Goal: Task Accomplishment & Management: Complete application form

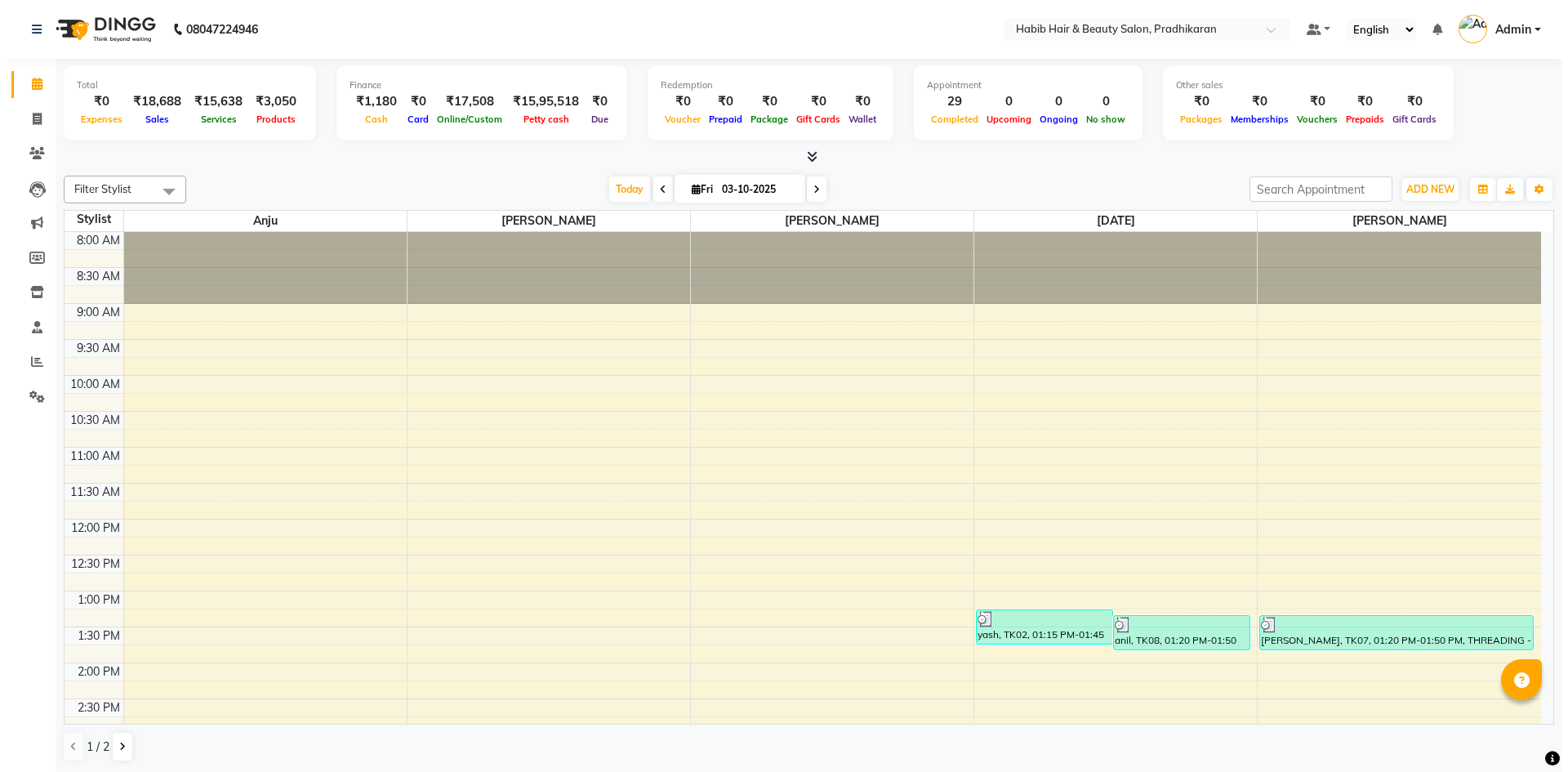
scroll to position [411, 0]
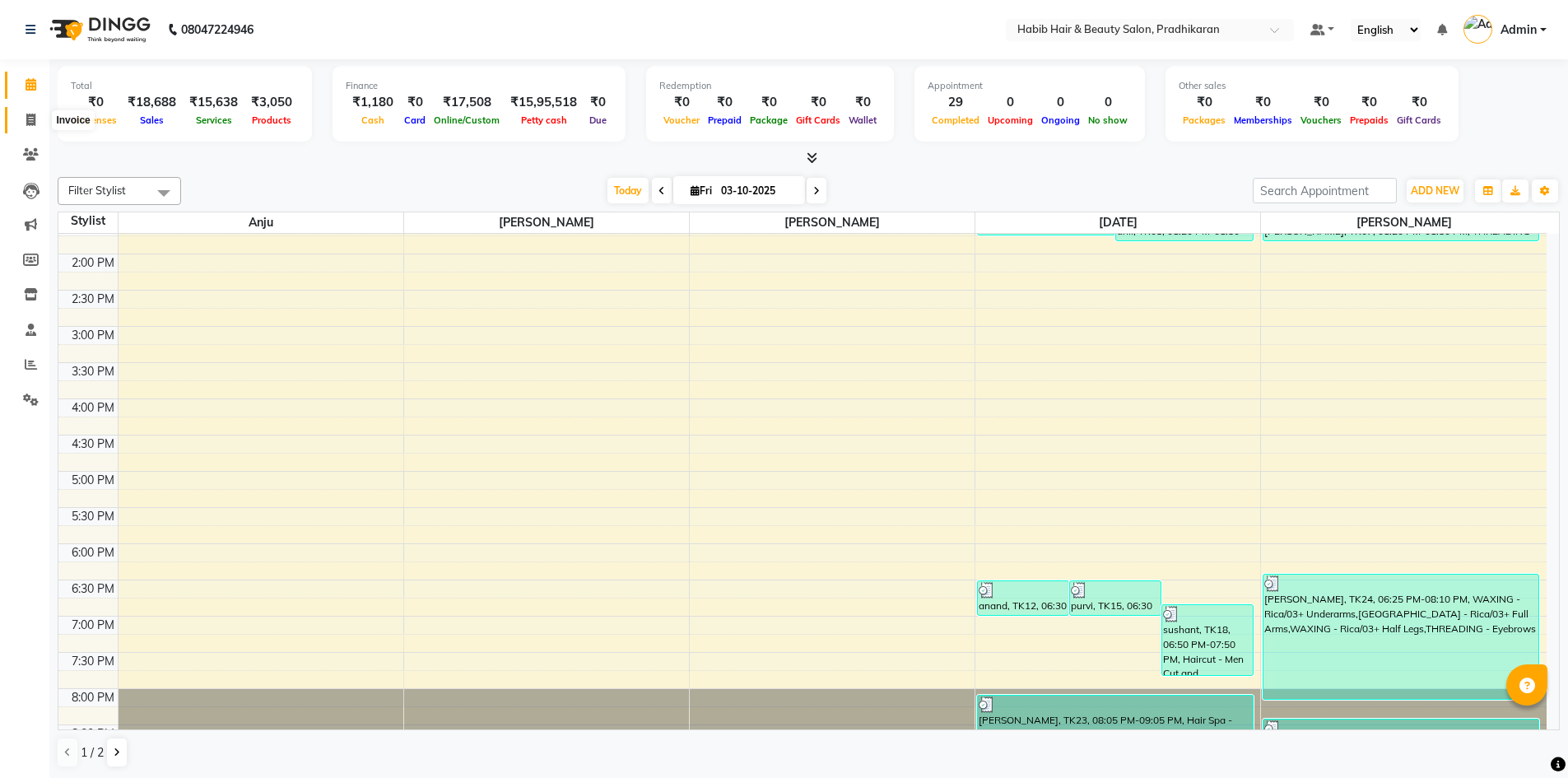
click at [28, 119] on icon at bounding box center [31, 119] width 9 height 13
select select "service"
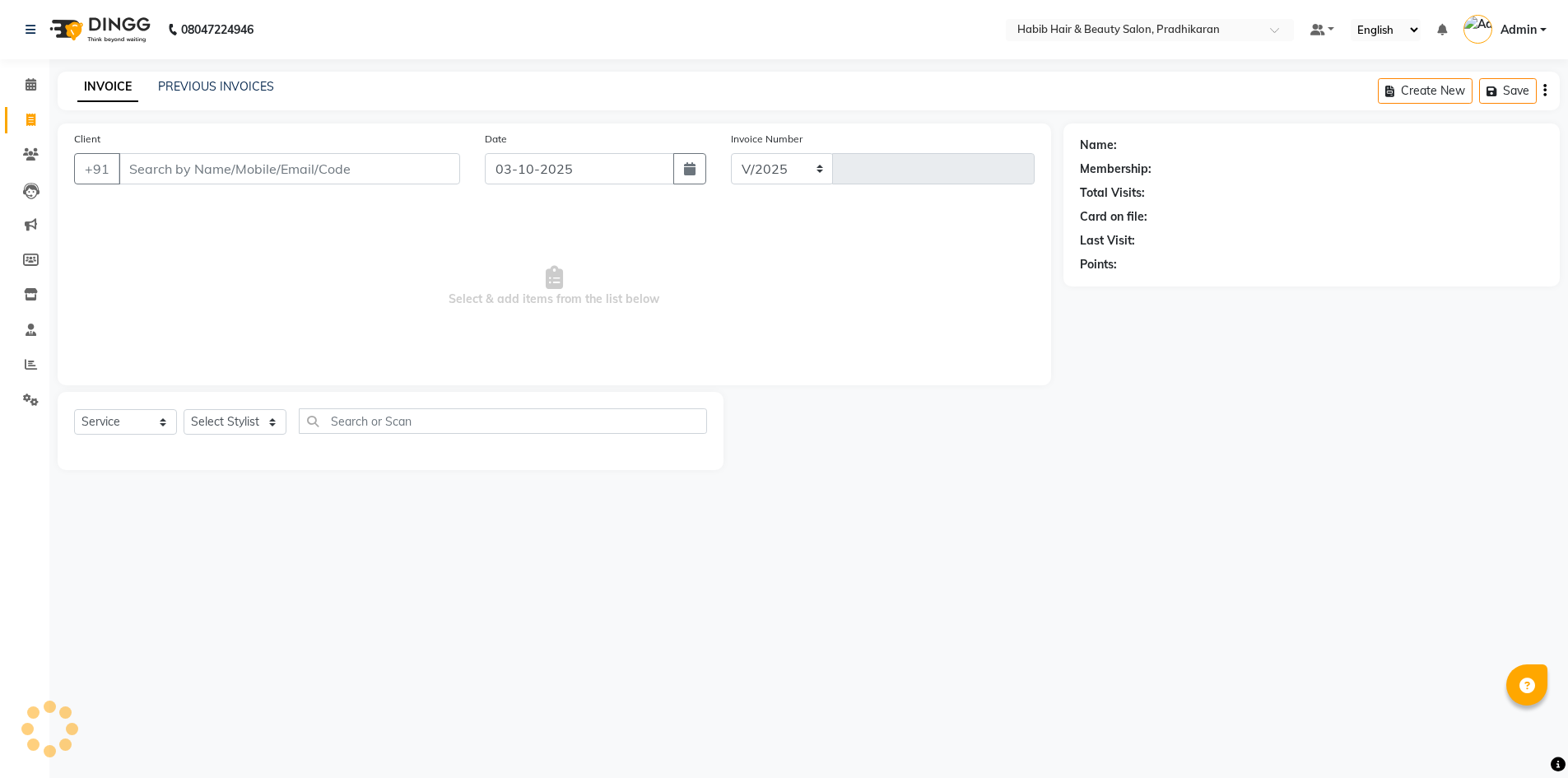
select select "5583"
type input "5198"
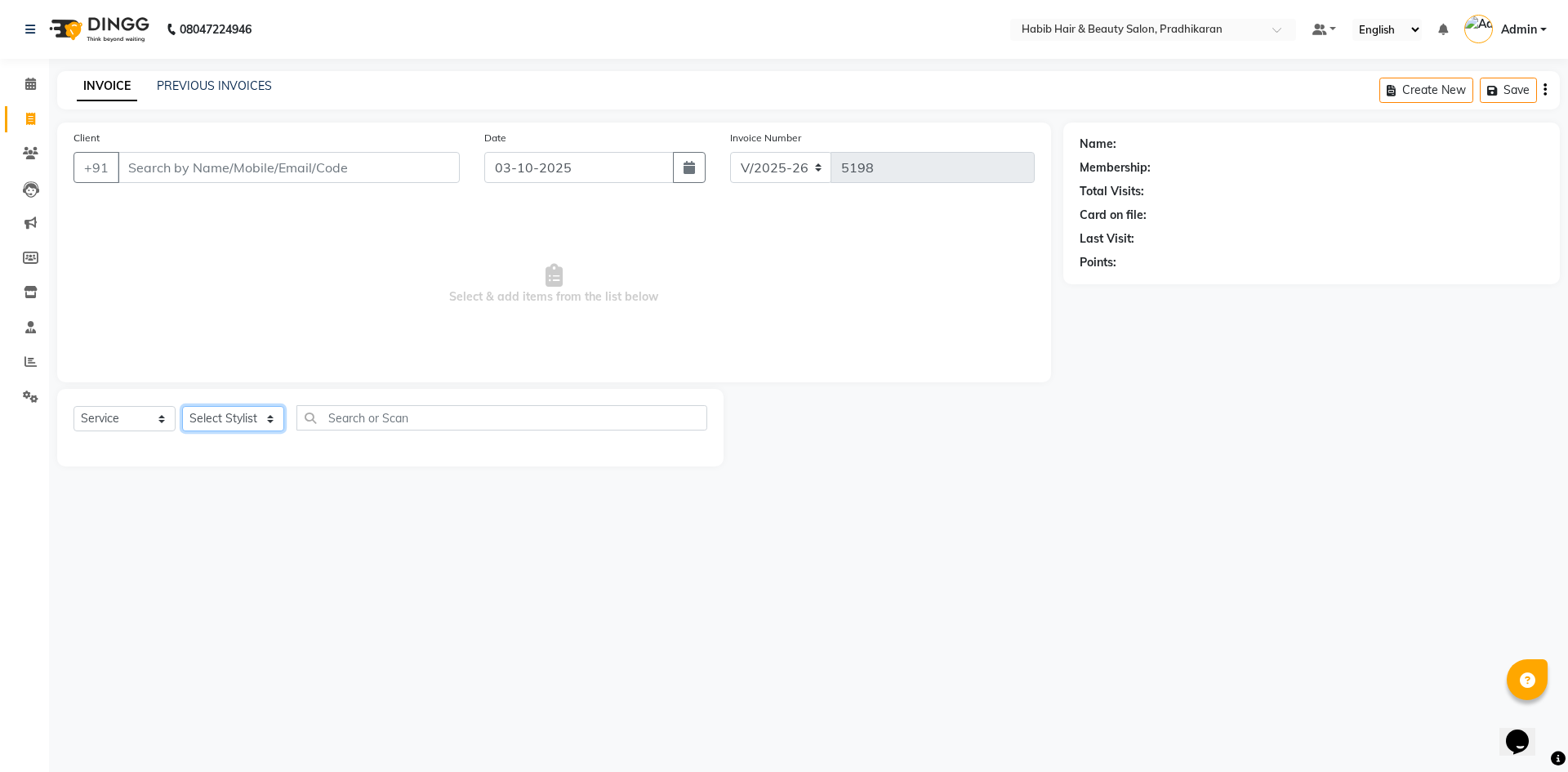
click at [252, 421] on select "Select Stylist Admin akanksha Anju bhanu gouri kartik Mayur pritam SHREE umesh" at bounding box center [233, 419] width 102 height 25
select select "91958"
click at [182, 406] on select "Select Stylist Admin akanksha Anju bhanu gouri kartik Mayur pritam SHREE umesh" at bounding box center [233, 419] width 102 height 25
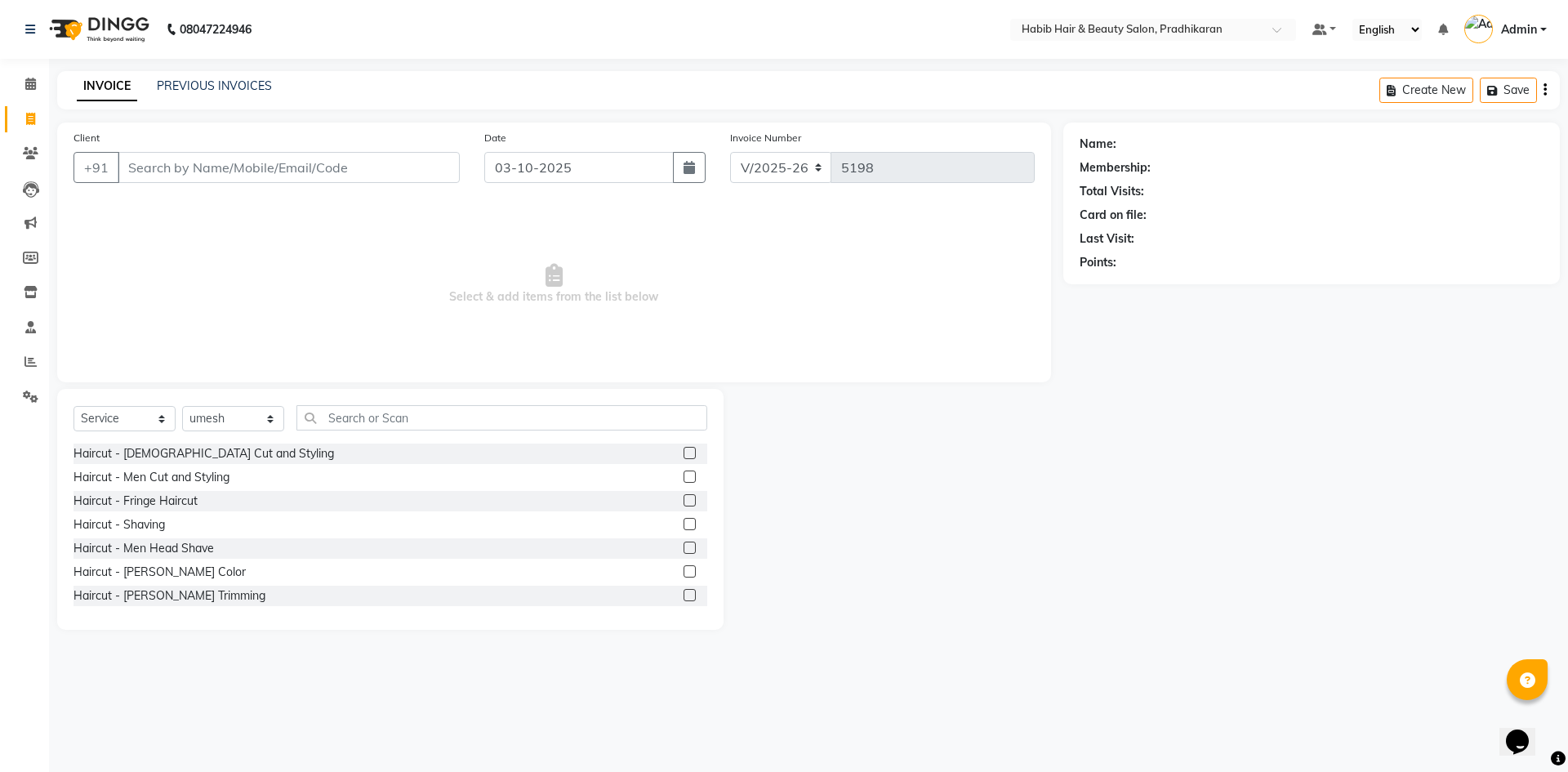
click at [671, 454] on div "Haircut - Ladies Cut and Styling" at bounding box center [390, 453] width 634 height 21
click at [684, 453] on label at bounding box center [690, 453] width 13 height 13
click at [684, 453] on input "checkbox" at bounding box center [689, 453] width 11 height 11
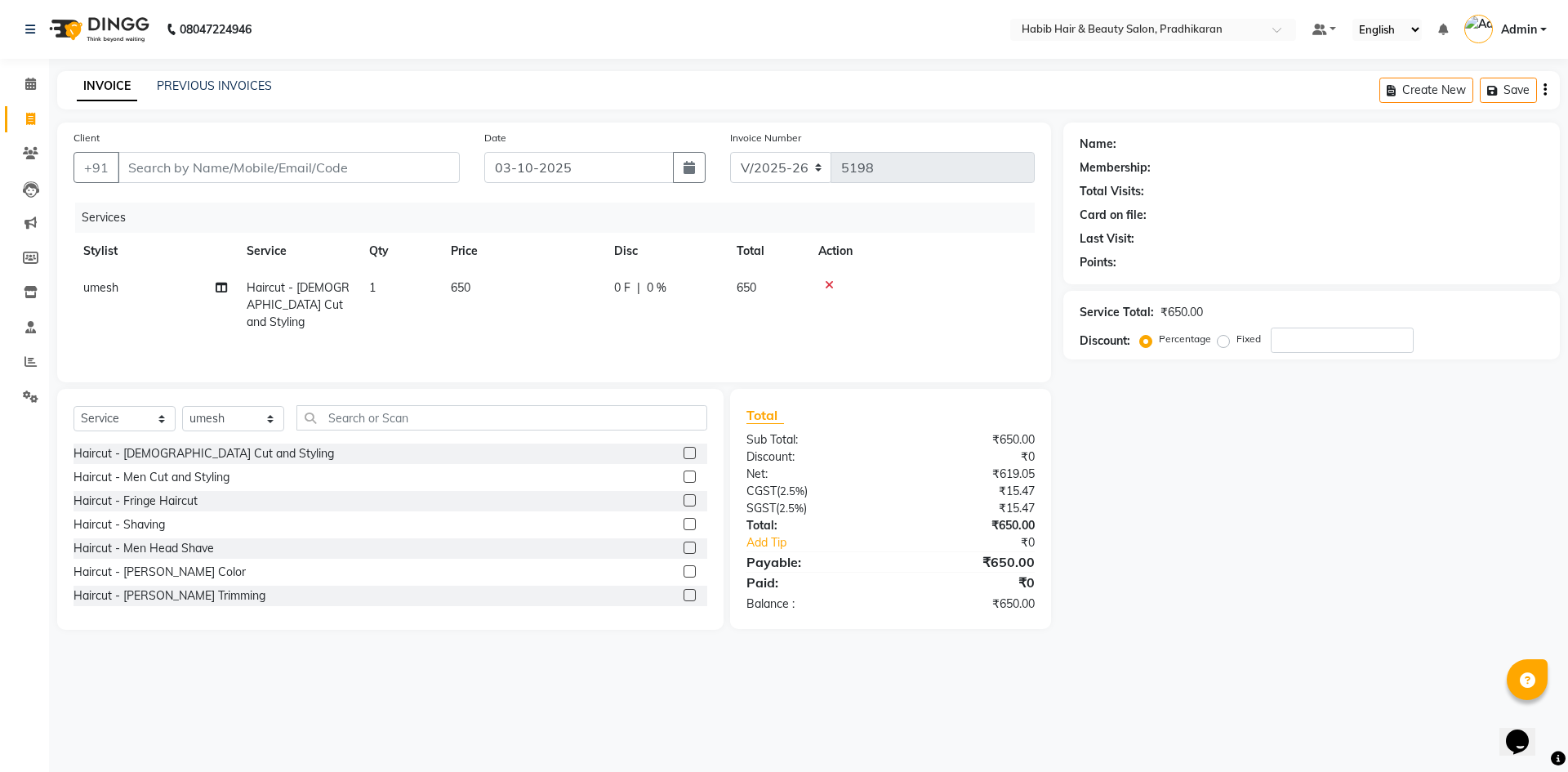
click at [684, 458] on label at bounding box center [690, 453] width 13 height 13
click at [684, 458] on input "checkbox" at bounding box center [689, 453] width 11 height 11
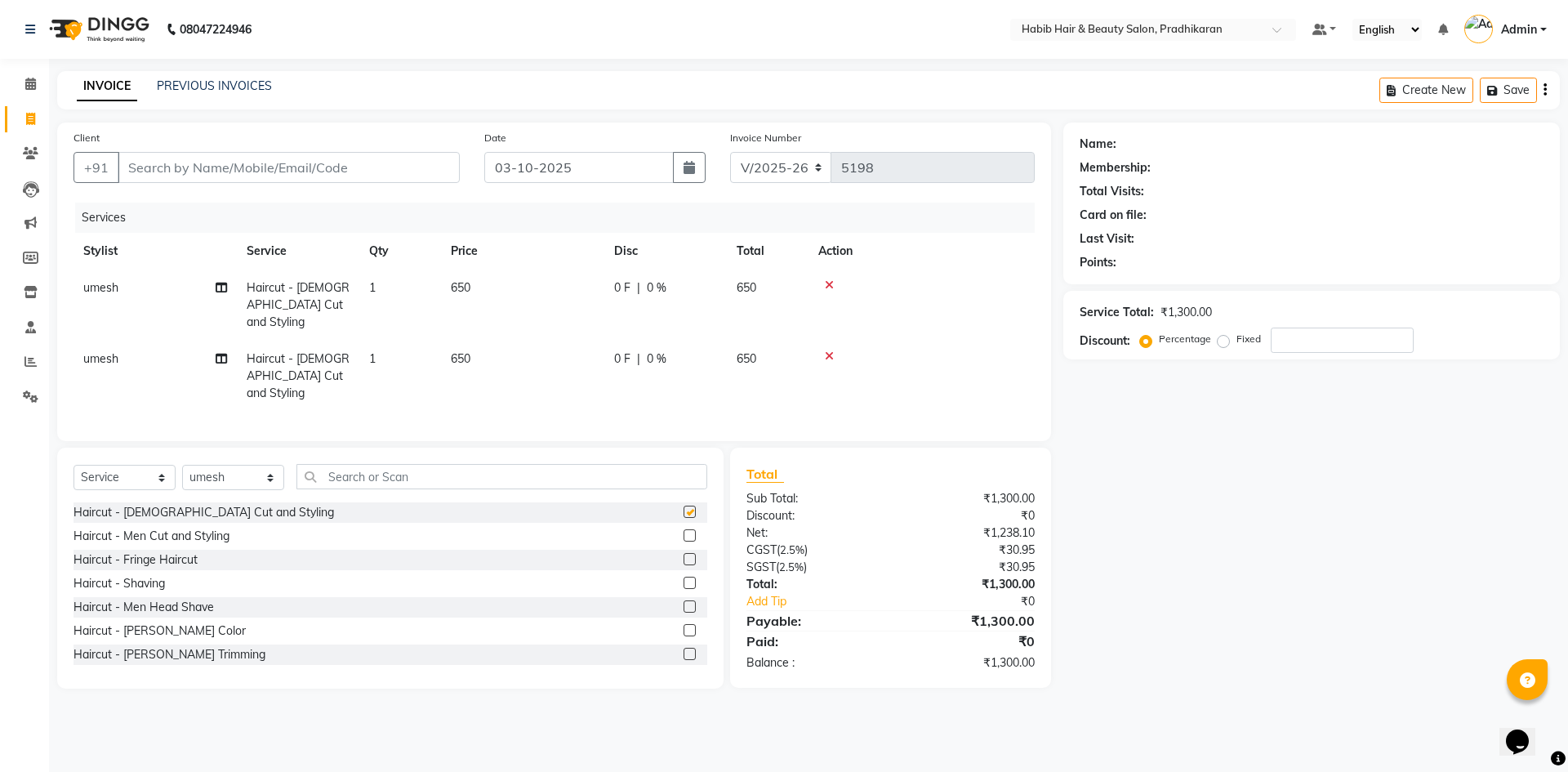
checkbox input "false"
click at [495, 290] on td "650" at bounding box center [522, 305] width 163 height 71
select select "91958"
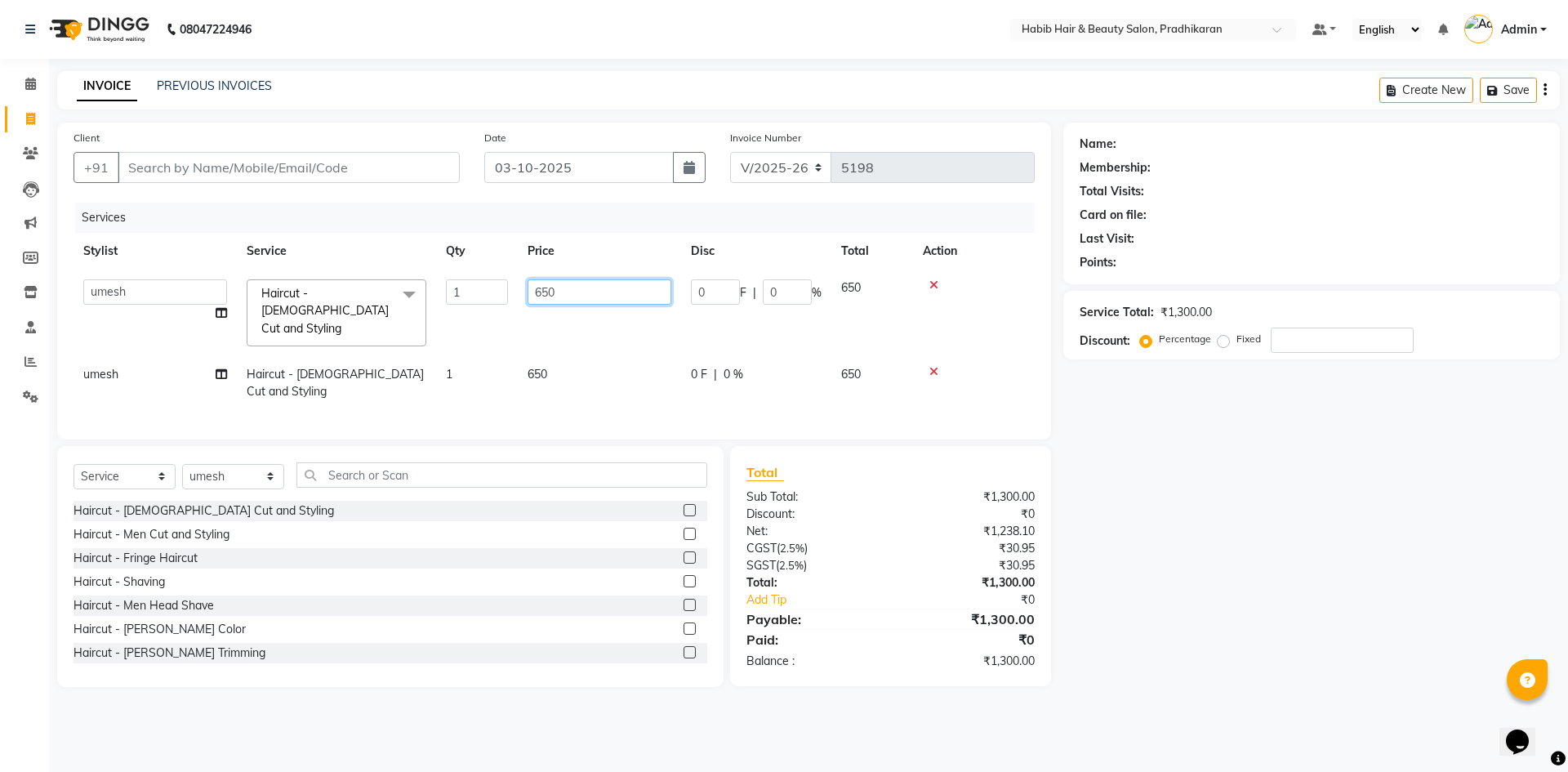
click at [597, 289] on input "650" at bounding box center [599, 293] width 144 height 25
type input "6"
type input "400"
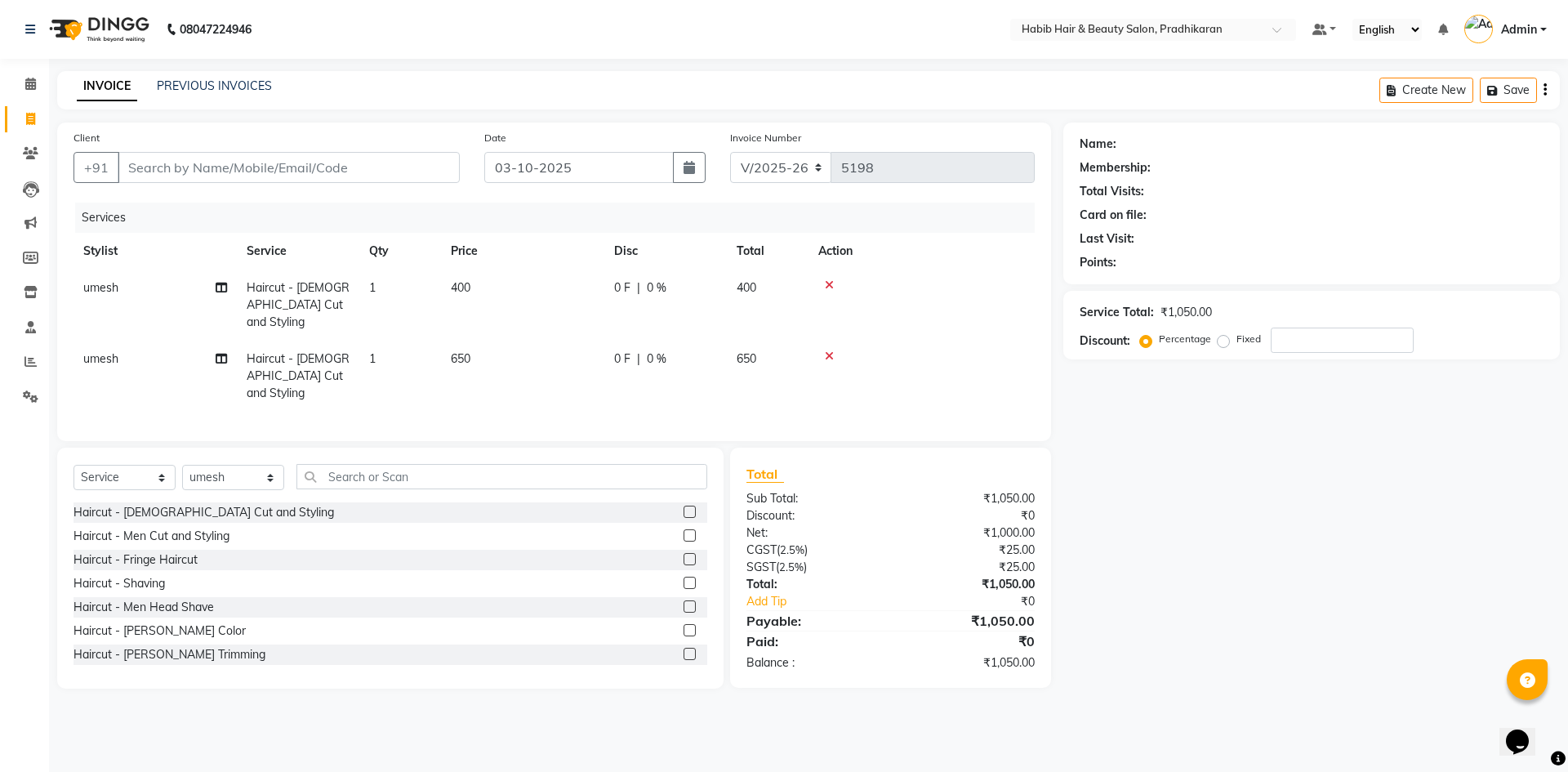
click at [516, 356] on tr "umesh Haircut - Ladies Cut and Styling 1 650 0 F | 0 % 650" at bounding box center [554, 376] width 962 height 71
click at [527, 351] on td "650" at bounding box center [522, 376] width 163 height 71
select select "91958"
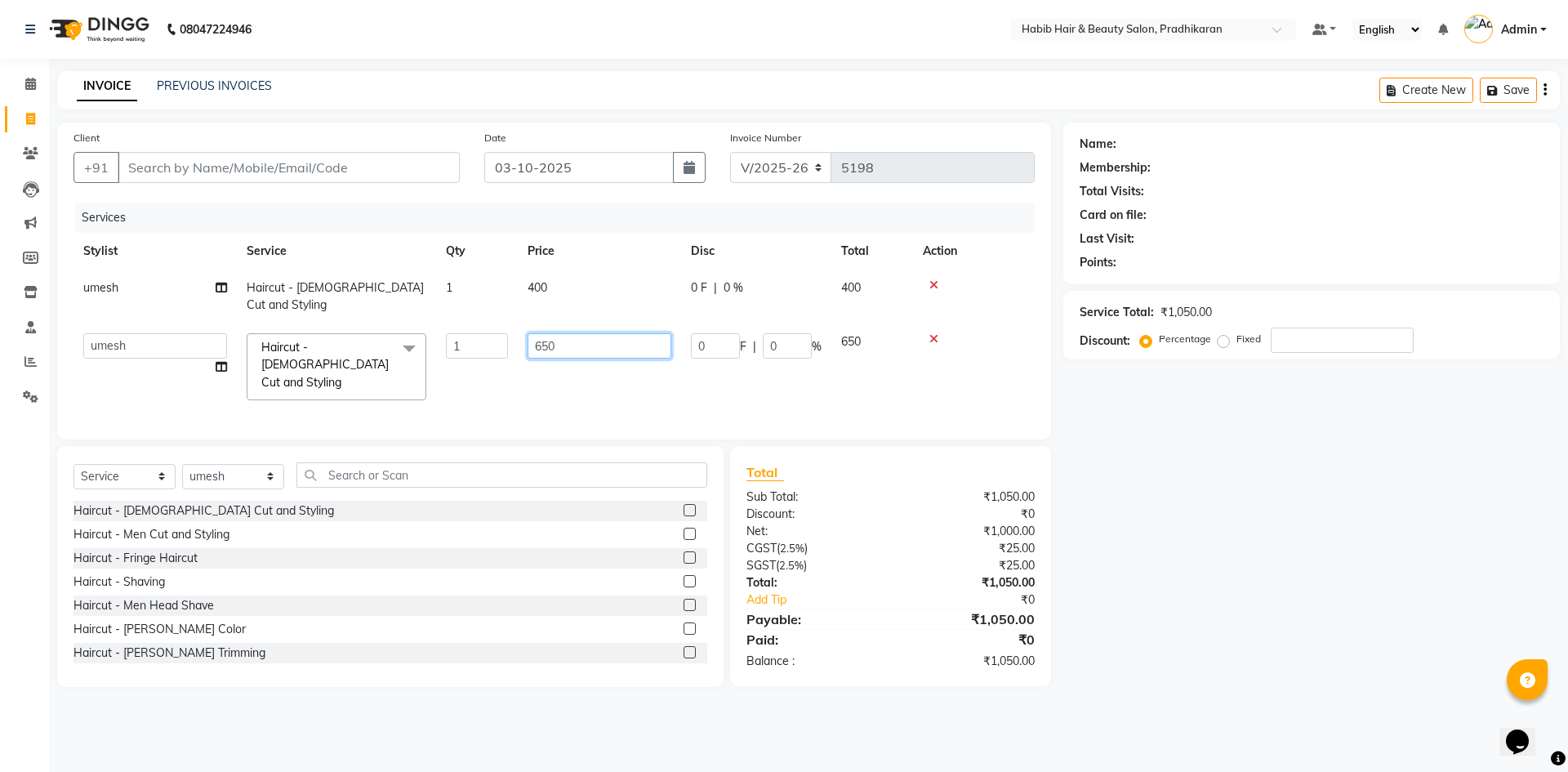
click at [592, 334] on input "650" at bounding box center [599, 346] width 144 height 25
type input "6"
type input "400"
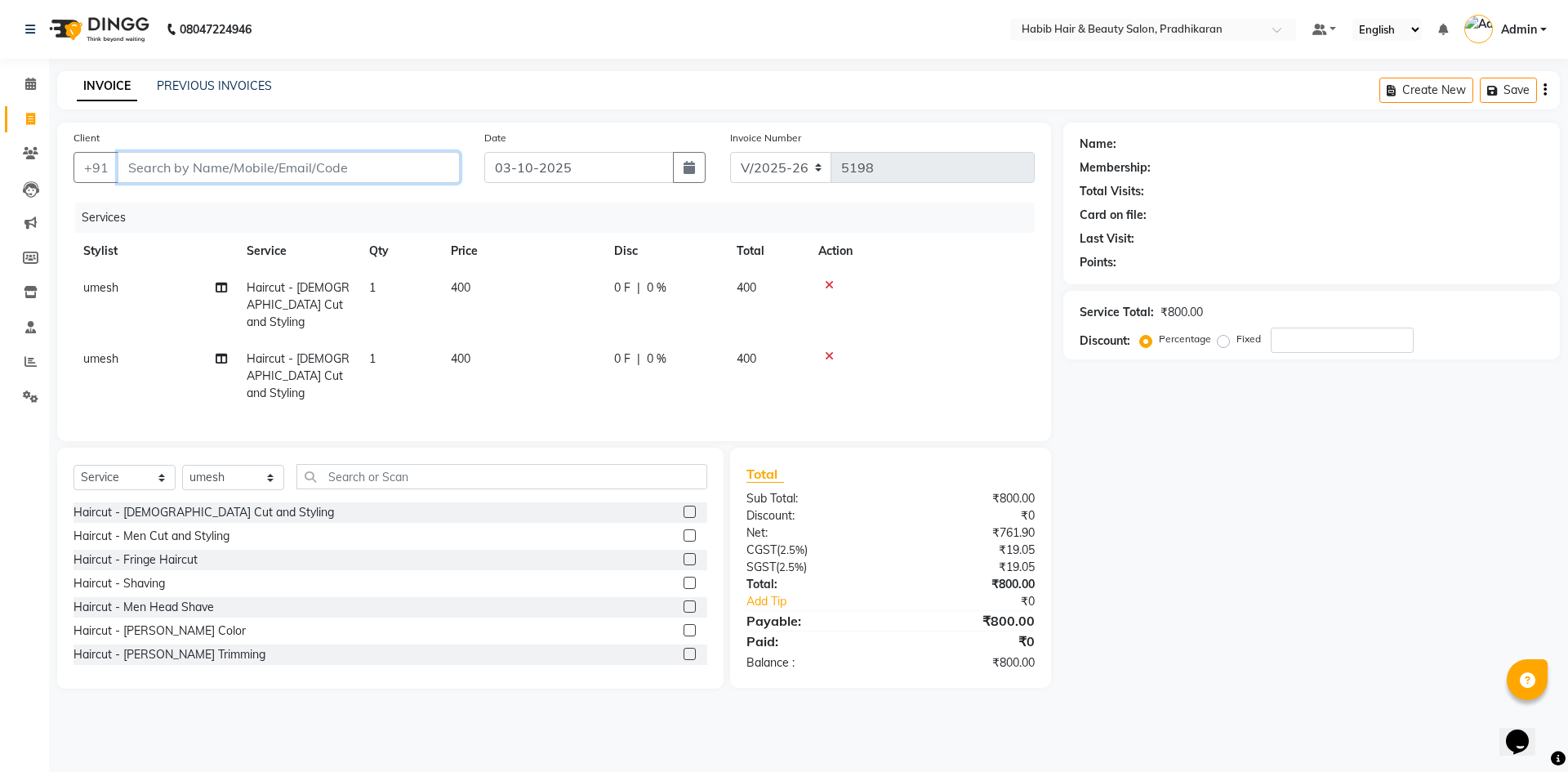
click at [388, 170] on input "Client" at bounding box center [289, 167] width 342 height 31
type input "9"
type input "0"
type input "9549839418"
click at [431, 157] on button "Add Client" at bounding box center [418, 167] width 84 height 31
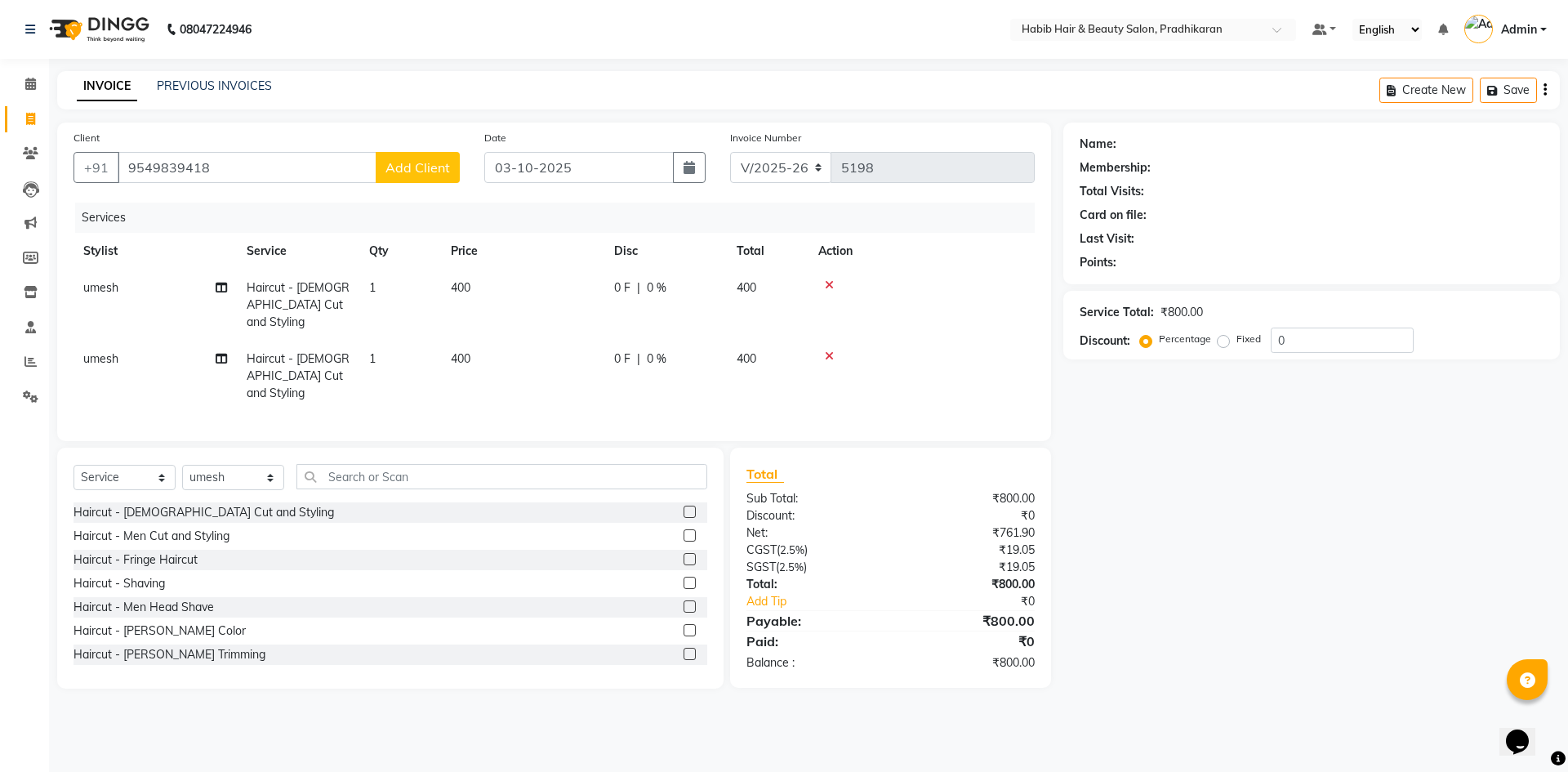
select select "22"
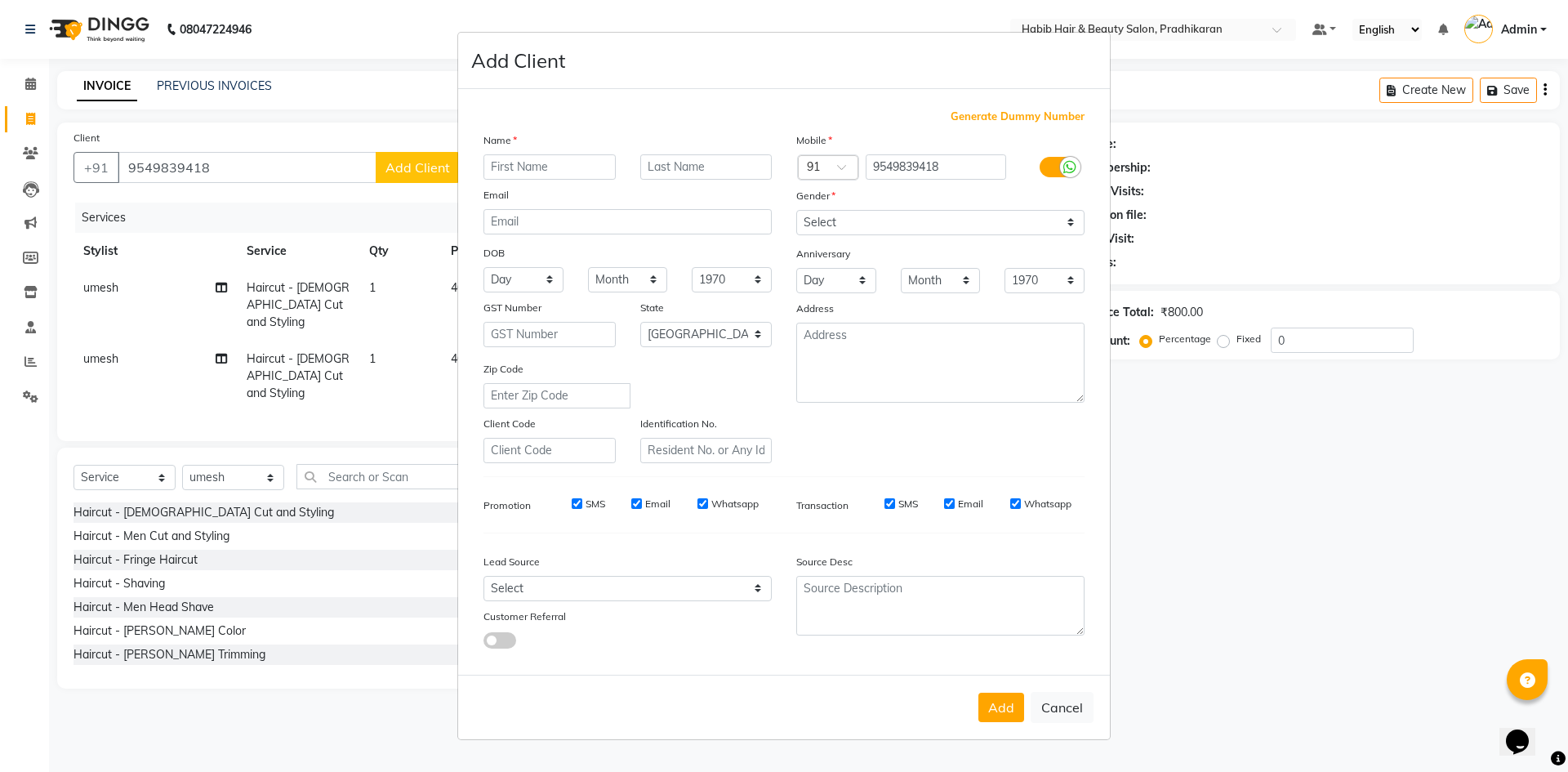
click at [564, 166] on input "text" at bounding box center [549, 167] width 132 height 25
type input "suvarna"
click at [1072, 223] on select "Select Male Female Other Prefer Not To Say" at bounding box center [940, 223] width 289 height 25
click at [1072, 222] on select "Select Male Female Other Prefer Not To Say" at bounding box center [940, 223] width 289 height 25
select select "female"
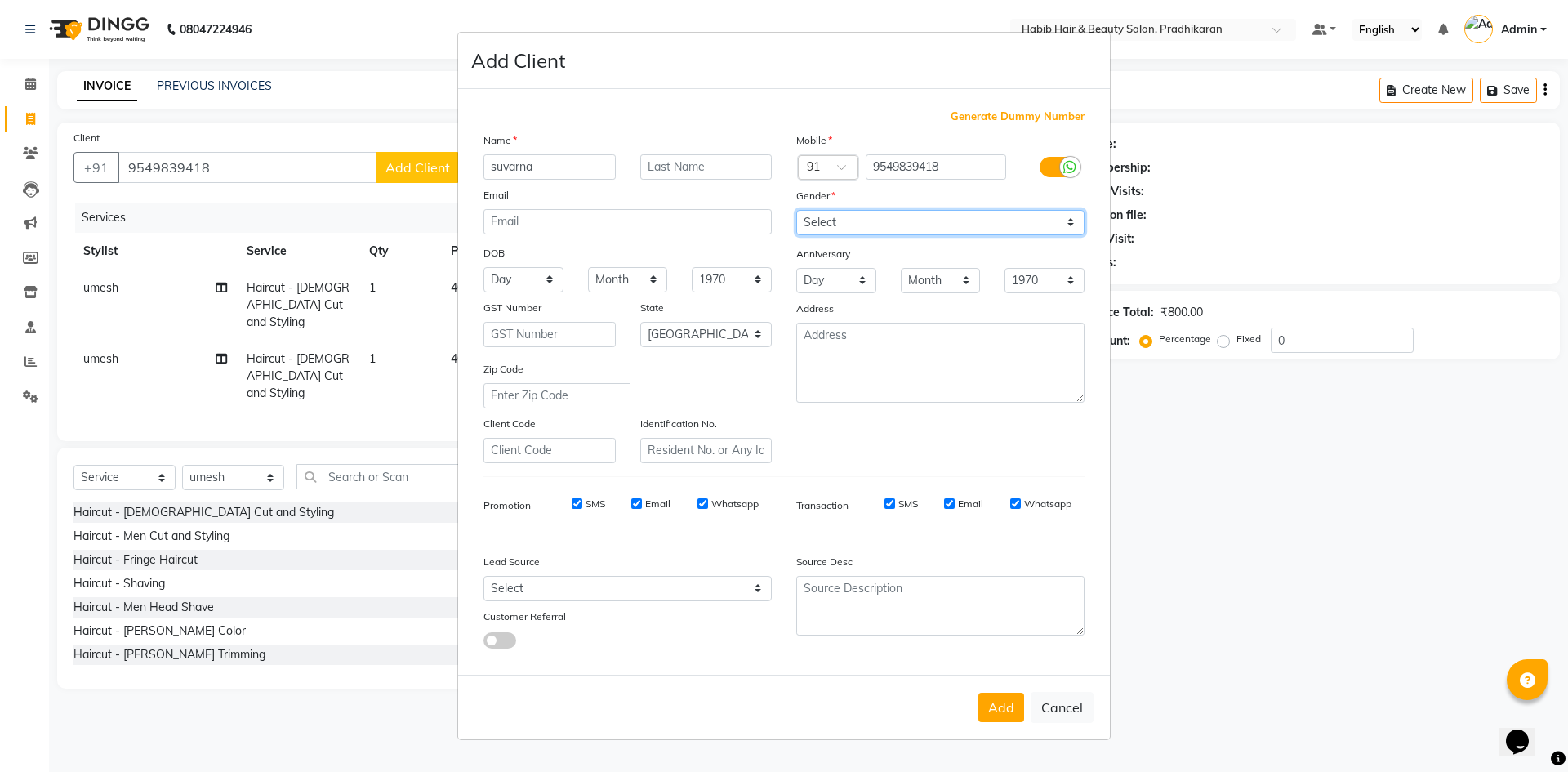
click at [796, 210] on select "Select Male Female Other Prefer Not To Say" at bounding box center [940, 223] width 289 height 25
click at [1010, 709] on button "Add" at bounding box center [1001, 707] width 46 height 29
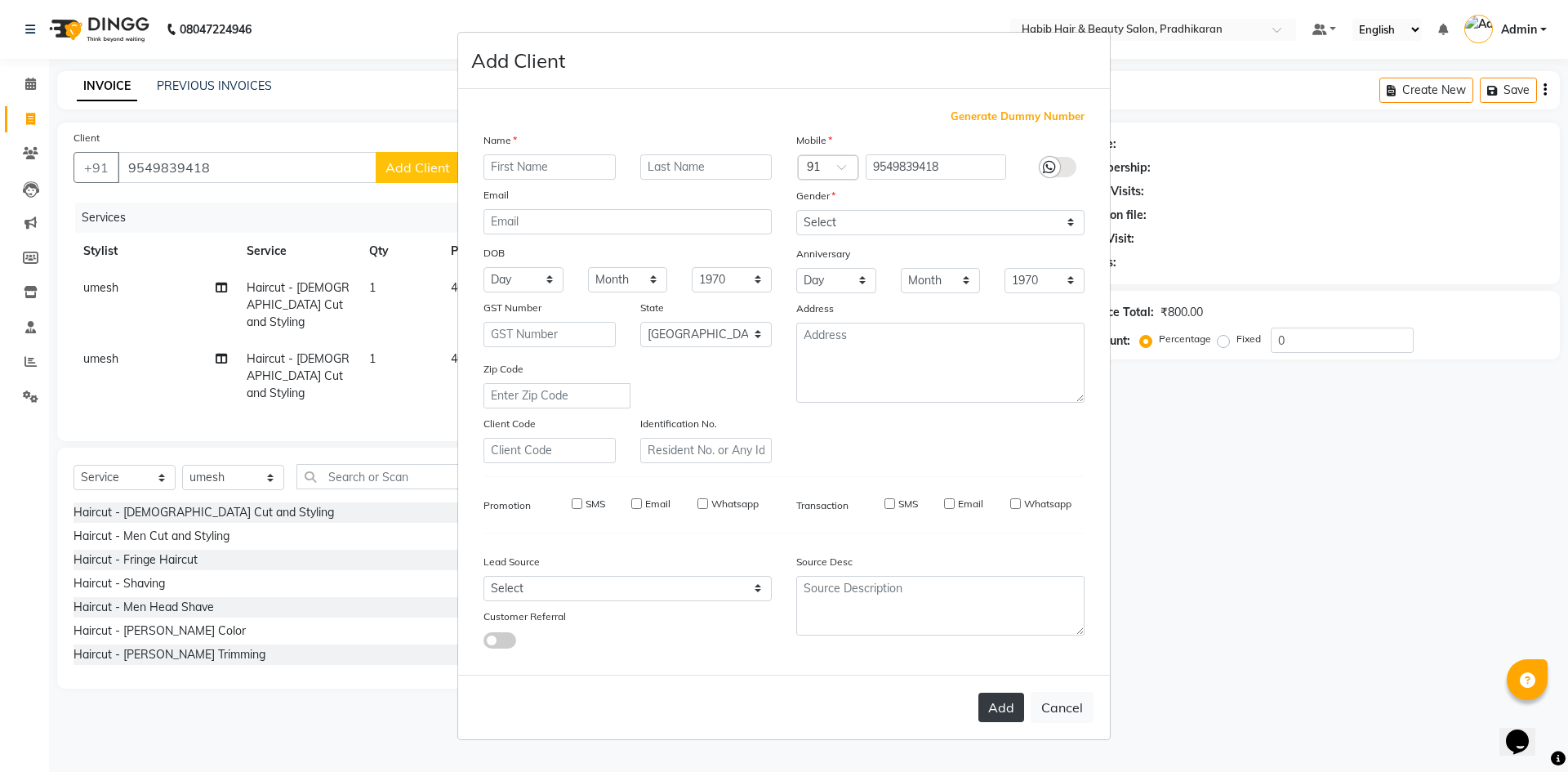
select select
select select "null"
select select
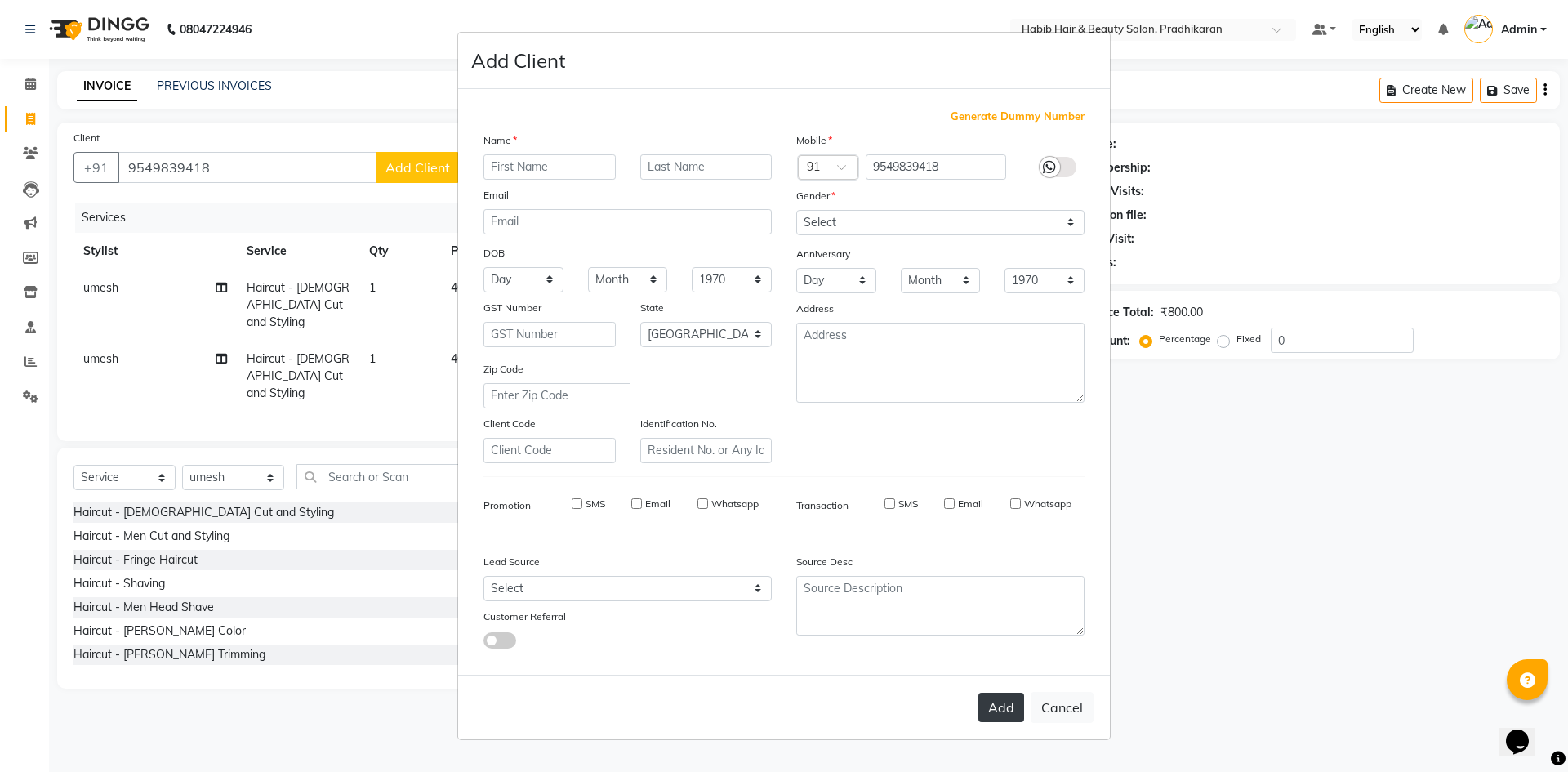
select select
checkbox input "false"
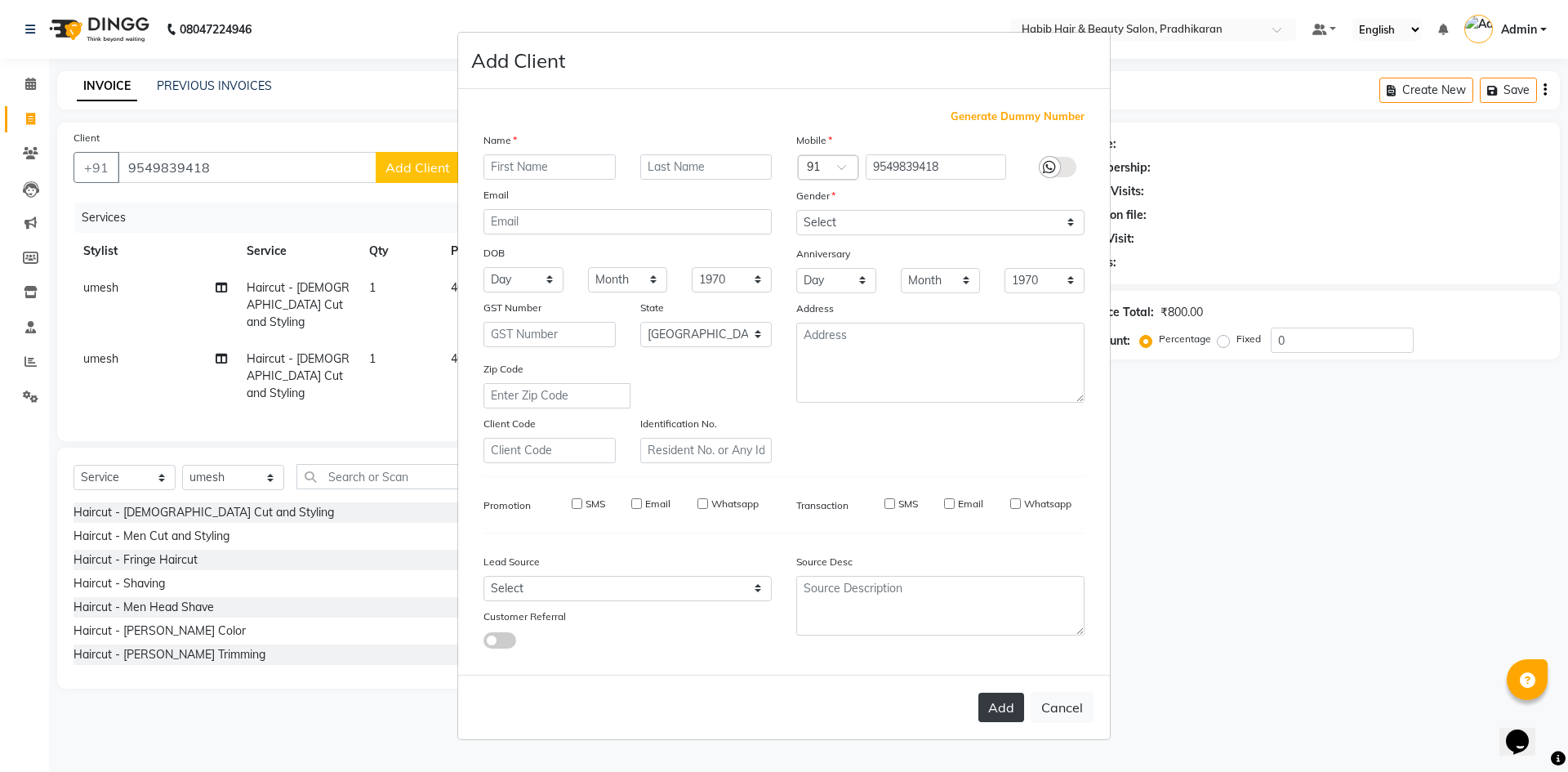
checkbox input "false"
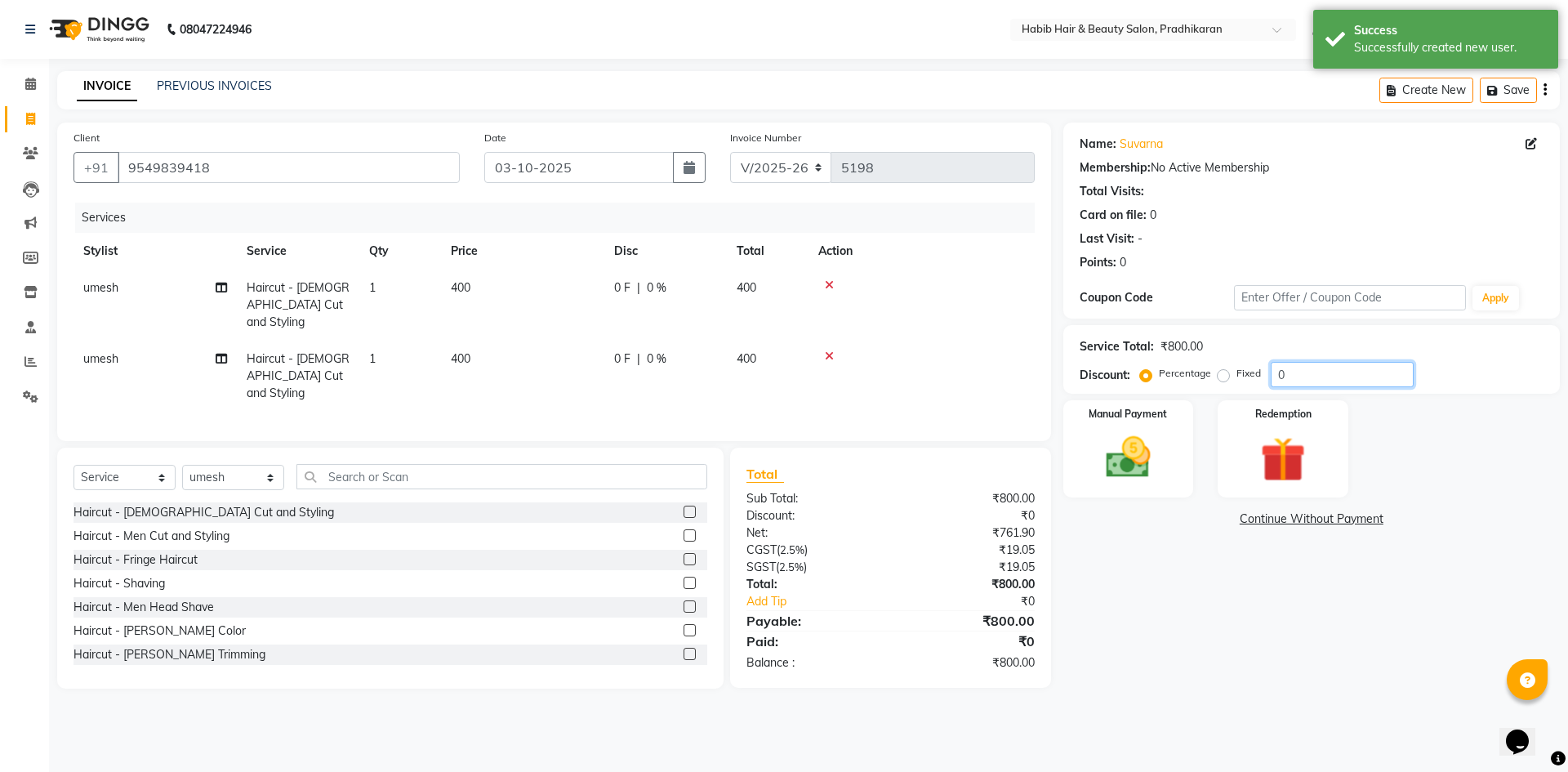
click at [1339, 364] on input "0" at bounding box center [1342, 375] width 143 height 25
type input "50"
click at [1157, 476] on img at bounding box center [1129, 457] width 76 height 54
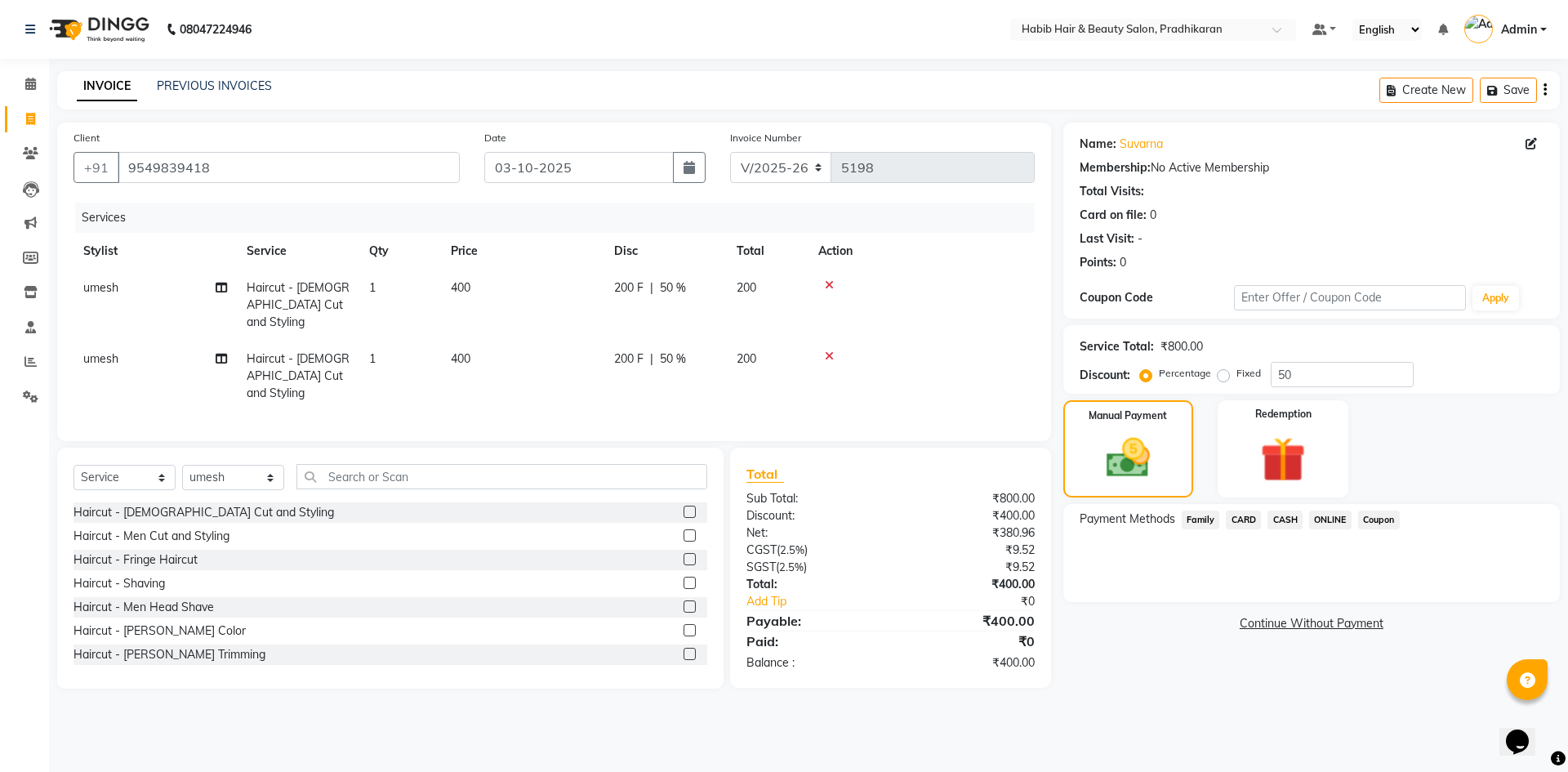
click at [1275, 522] on span "CASH" at bounding box center [1285, 520] width 35 height 19
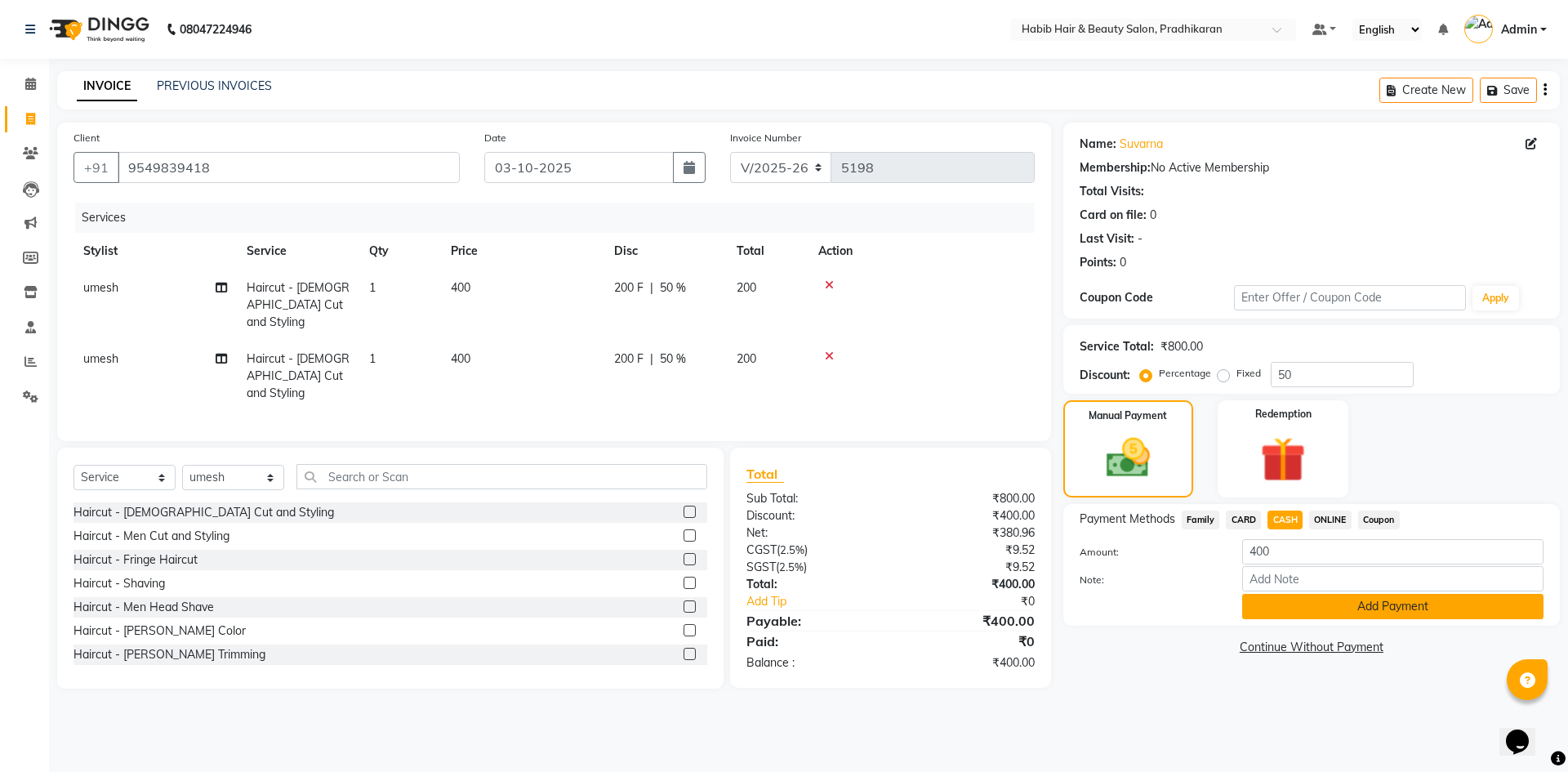
click at [1275, 611] on button "Add Payment" at bounding box center [1393, 607] width 301 height 25
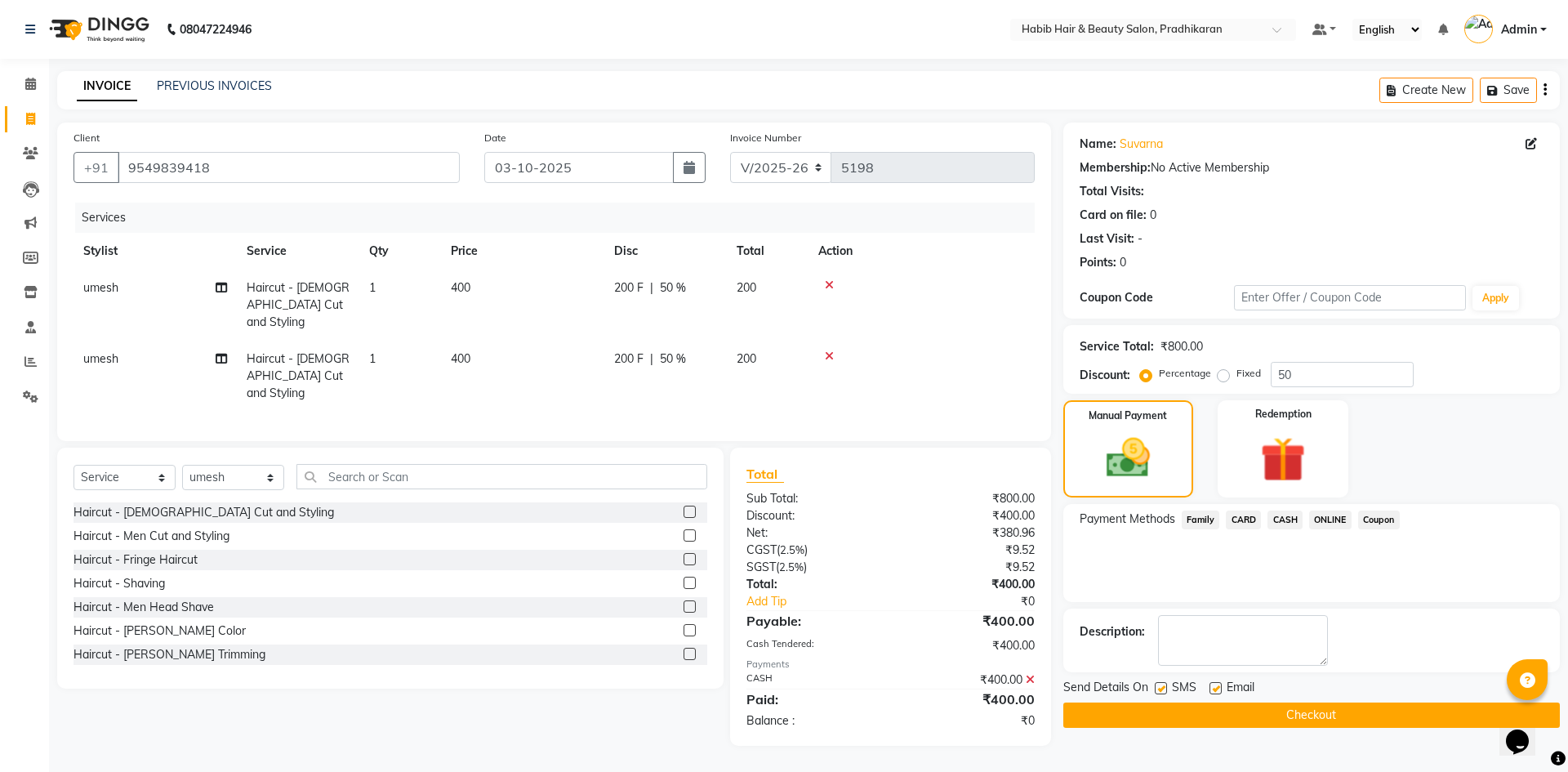
click at [1207, 718] on button "Checkout" at bounding box center [1312, 715] width 497 height 25
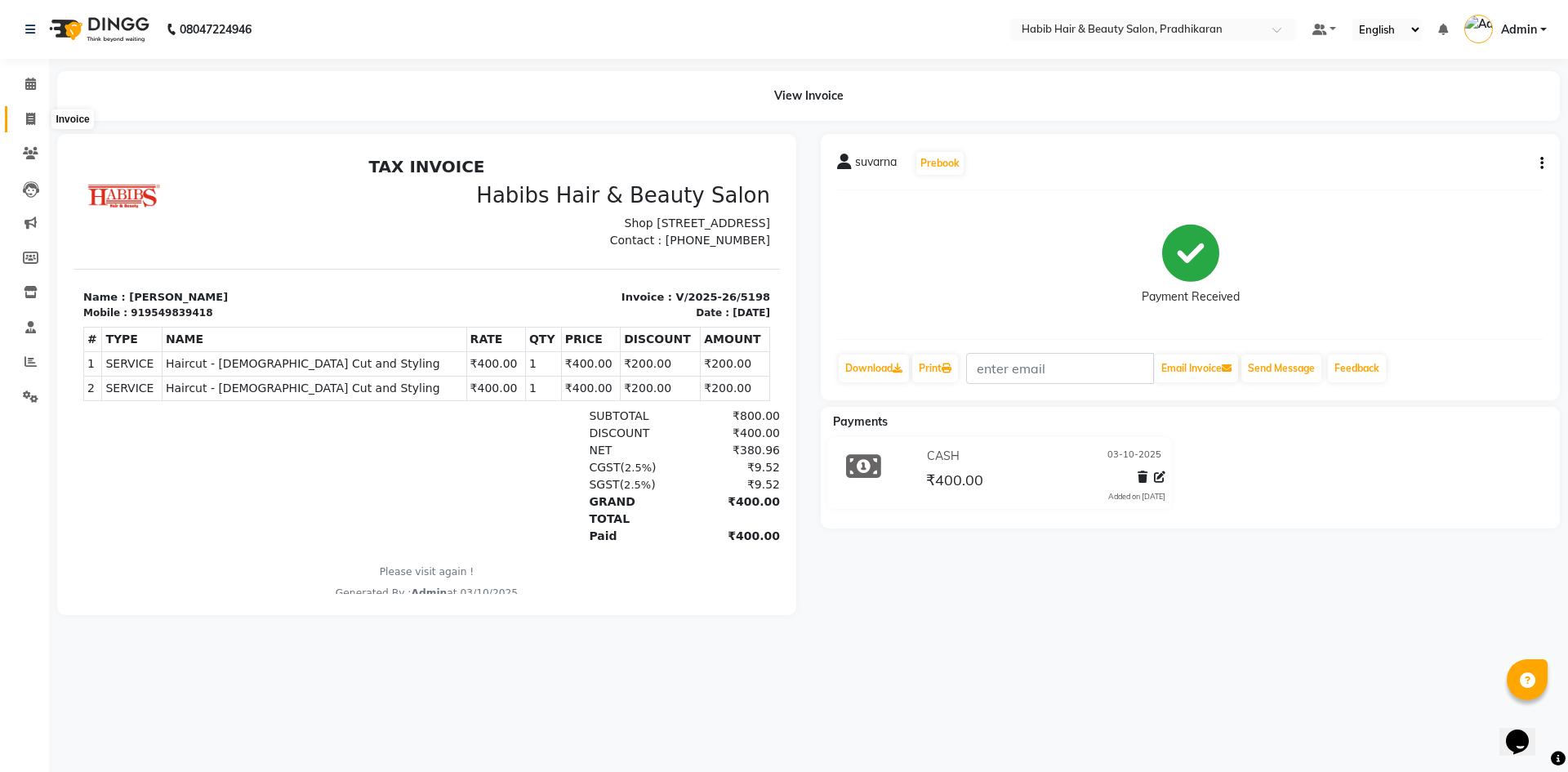
click at [26, 114] on icon at bounding box center [30, 118] width 9 height 13
select select "5583"
select select "service"
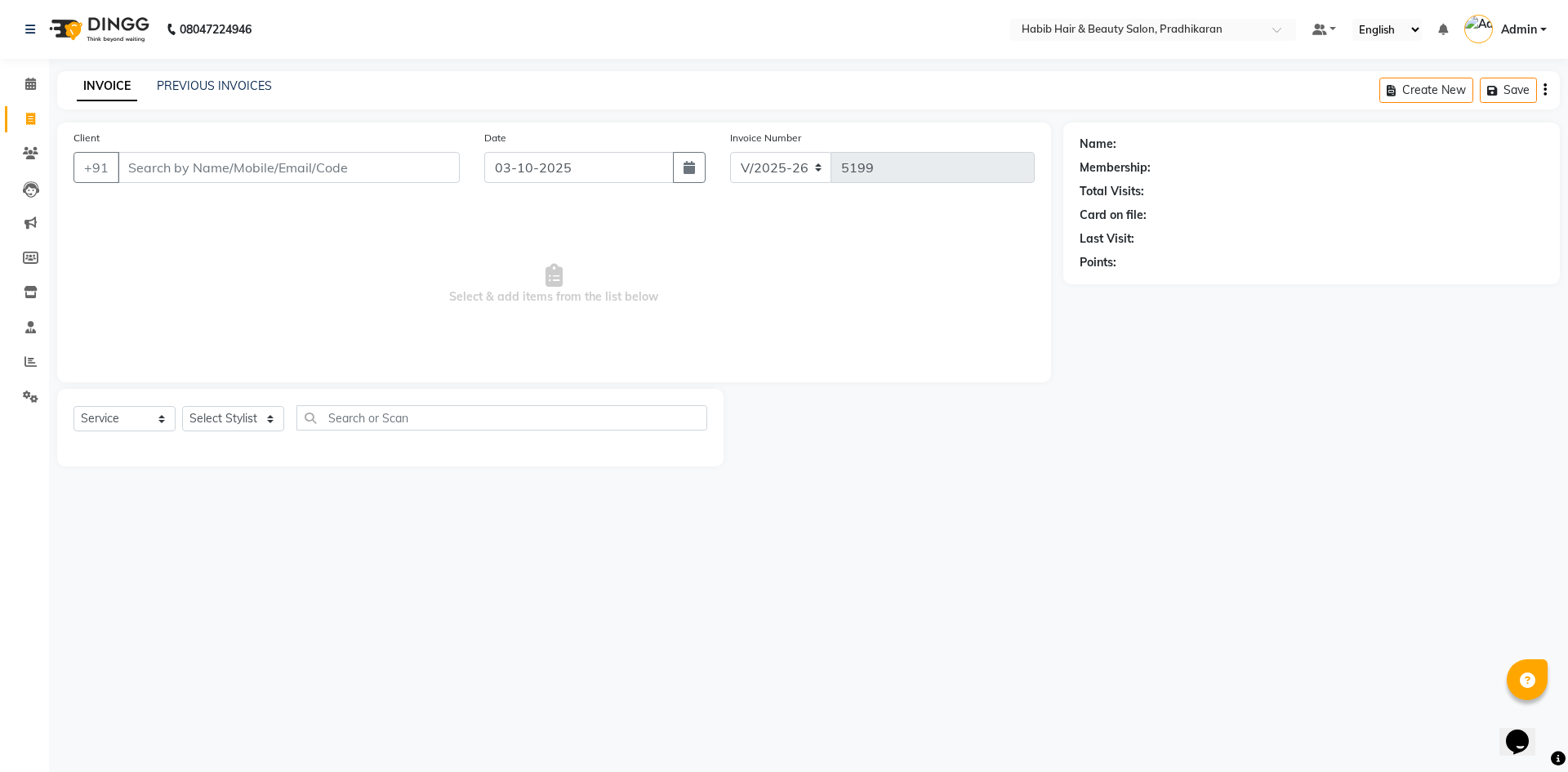
click at [251, 168] on input "Client" at bounding box center [289, 167] width 342 height 31
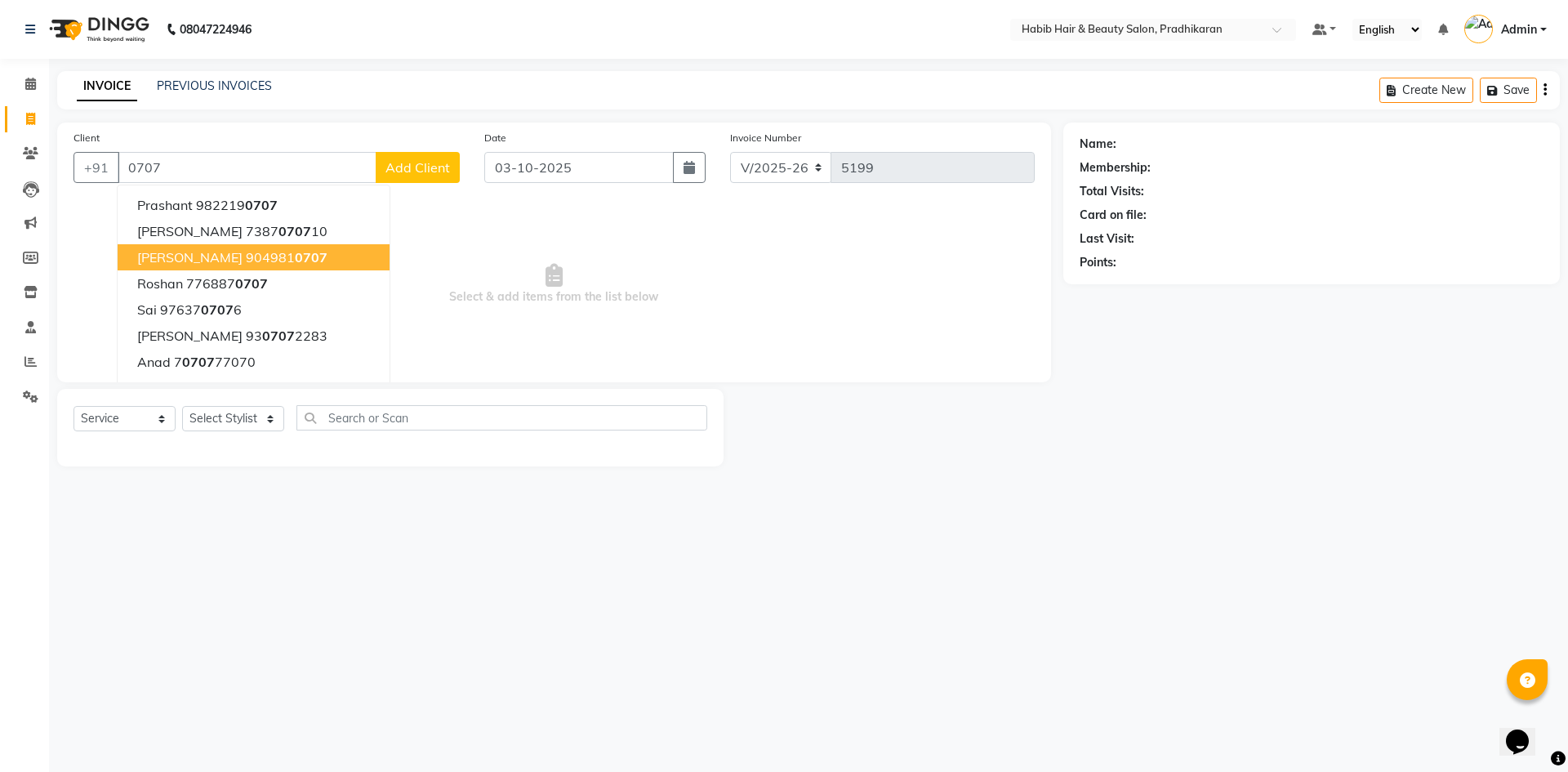
click at [294, 260] on span "0707" at bounding box center [310, 257] width 32 height 17
type input "9049810707"
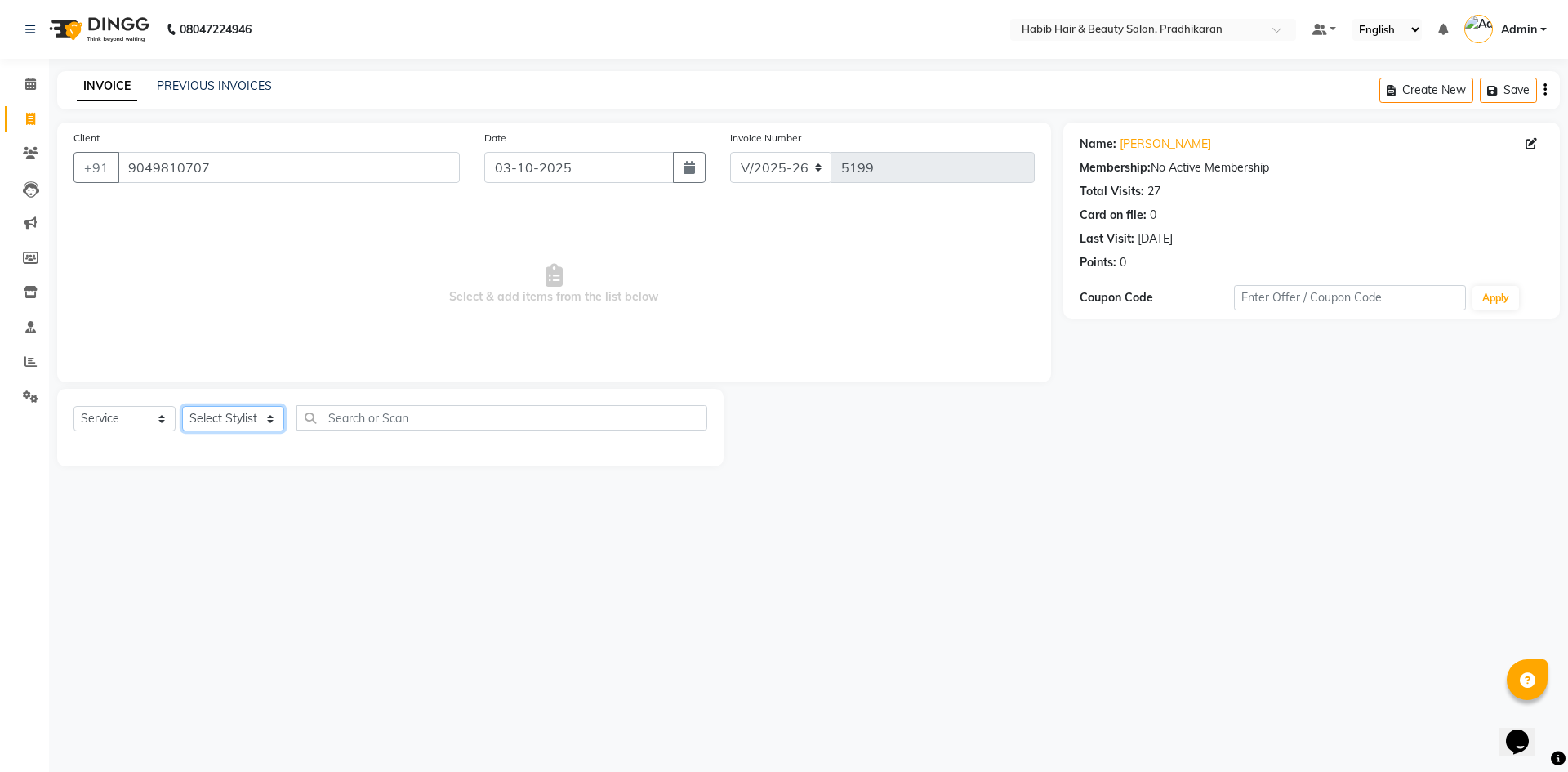
click at [252, 416] on select "Select Stylist Admin akanksha Anju bhanu gouri kartik Mayur pritam SHREE umesh" at bounding box center [233, 419] width 102 height 25
select select "38177"
click at [182, 406] on select "Select Stylist Admin akanksha Anju bhanu gouri kartik Mayur pritam SHREE umesh" at bounding box center [233, 419] width 102 height 25
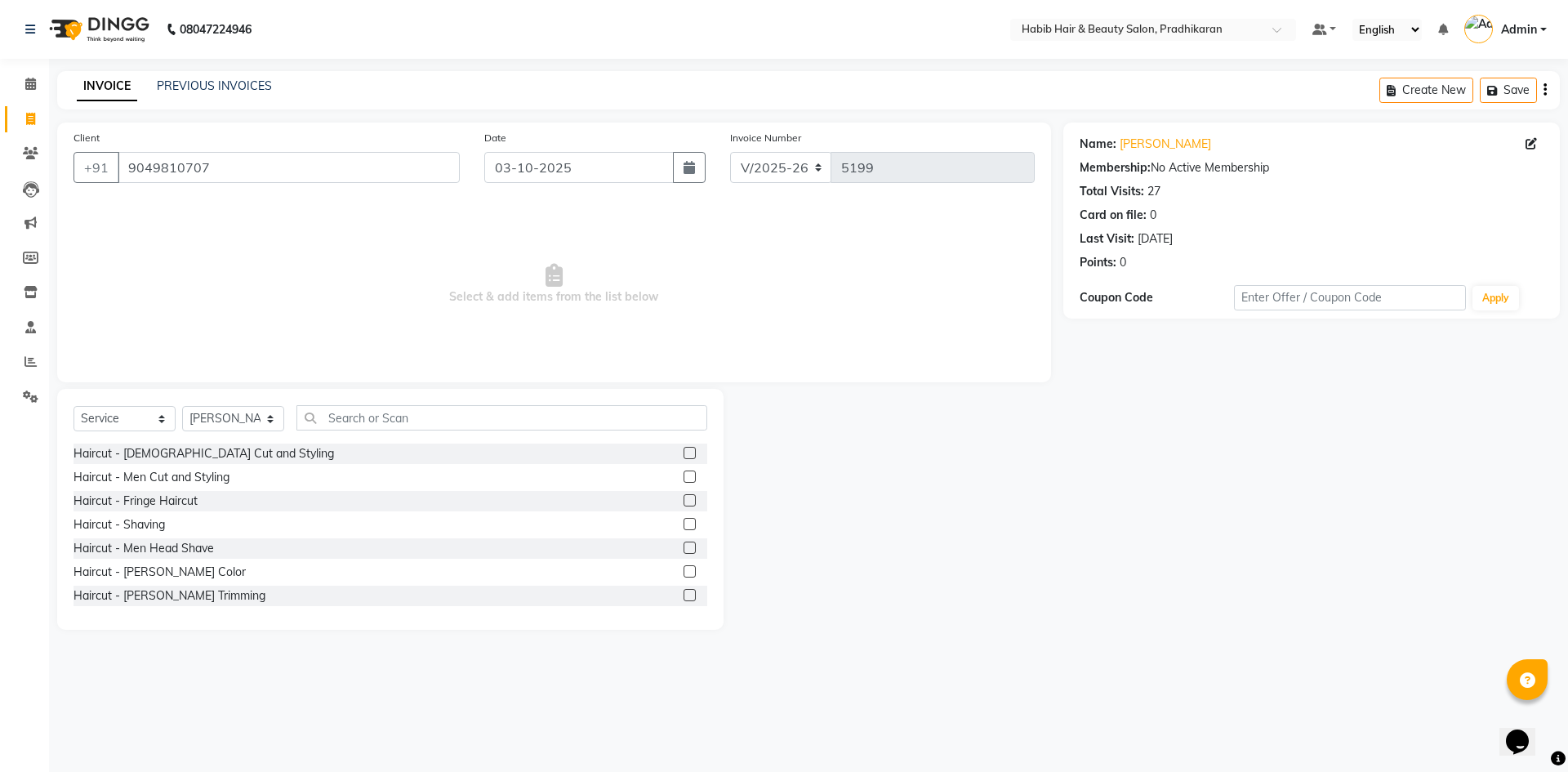
click at [684, 477] on label at bounding box center [690, 477] width 13 height 13
click at [684, 477] on input "checkbox" at bounding box center [689, 477] width 11 height 11
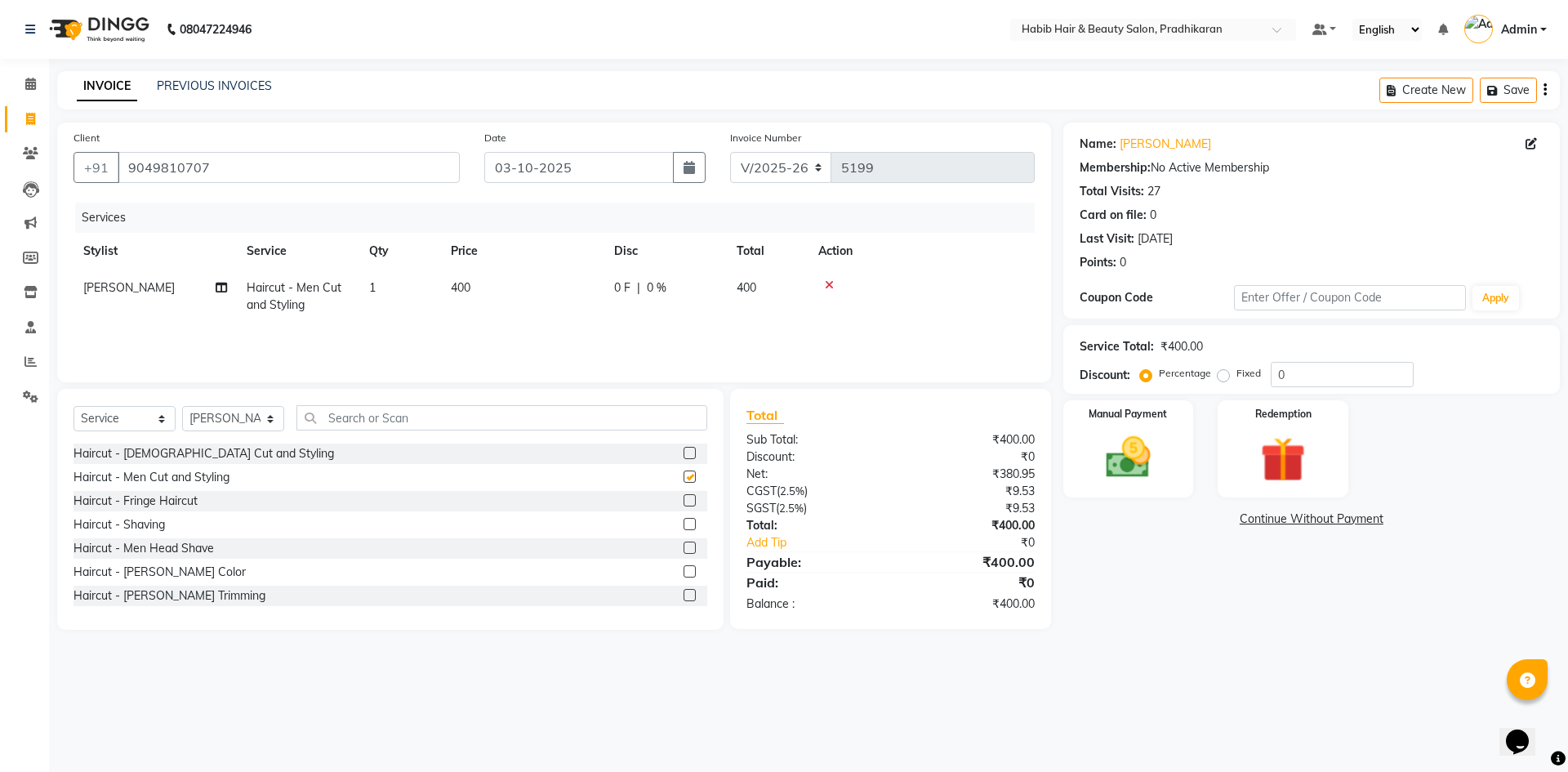
checkbox input "false"
click at [684, 594] on label at bounding box center [690, 595] width 13 height 13
click at [684, 594] on input "checkbox" at bounding box center [689, 596] width 11 height 11
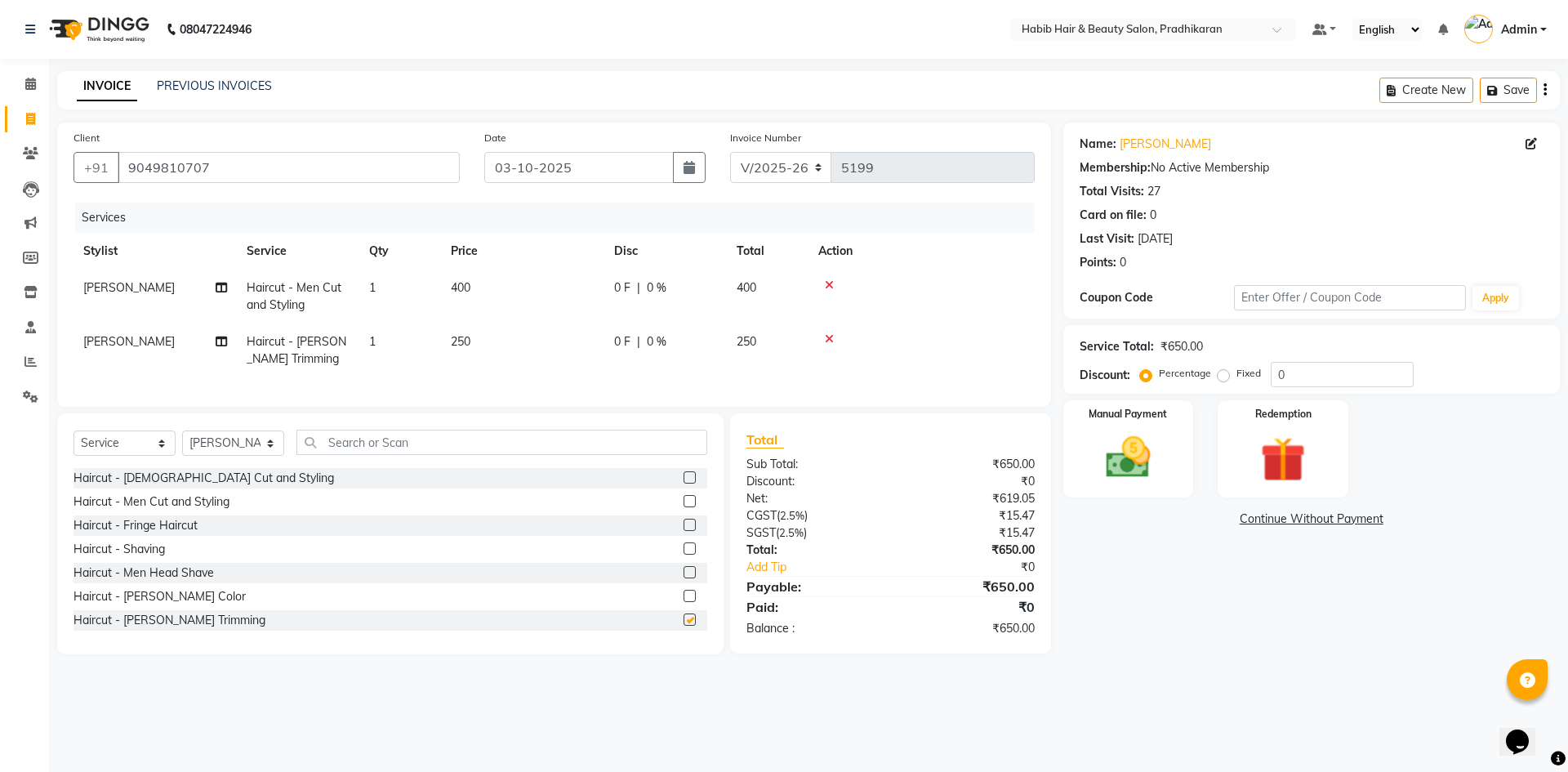
checkbox input "false"
click at [403, 448] on input "text" at bounding box center [502, 442] width 411 height 25
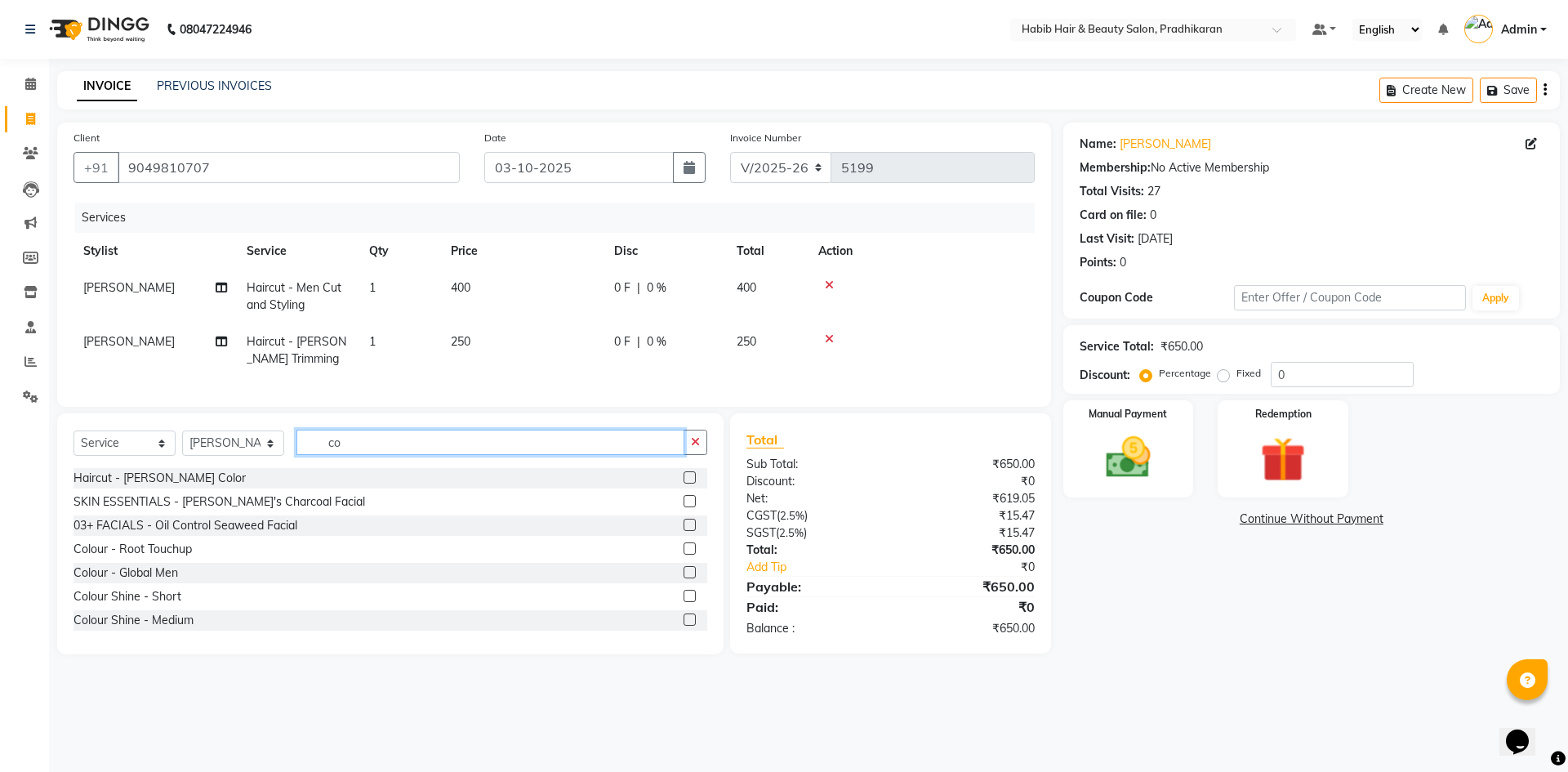
type input "co"
click at [684, 578] on label at bounding box center [690, 572] width 13 height 13
click at [684, 578] on input "checkbox" at bounding box center [689, 572] width 11 height 11
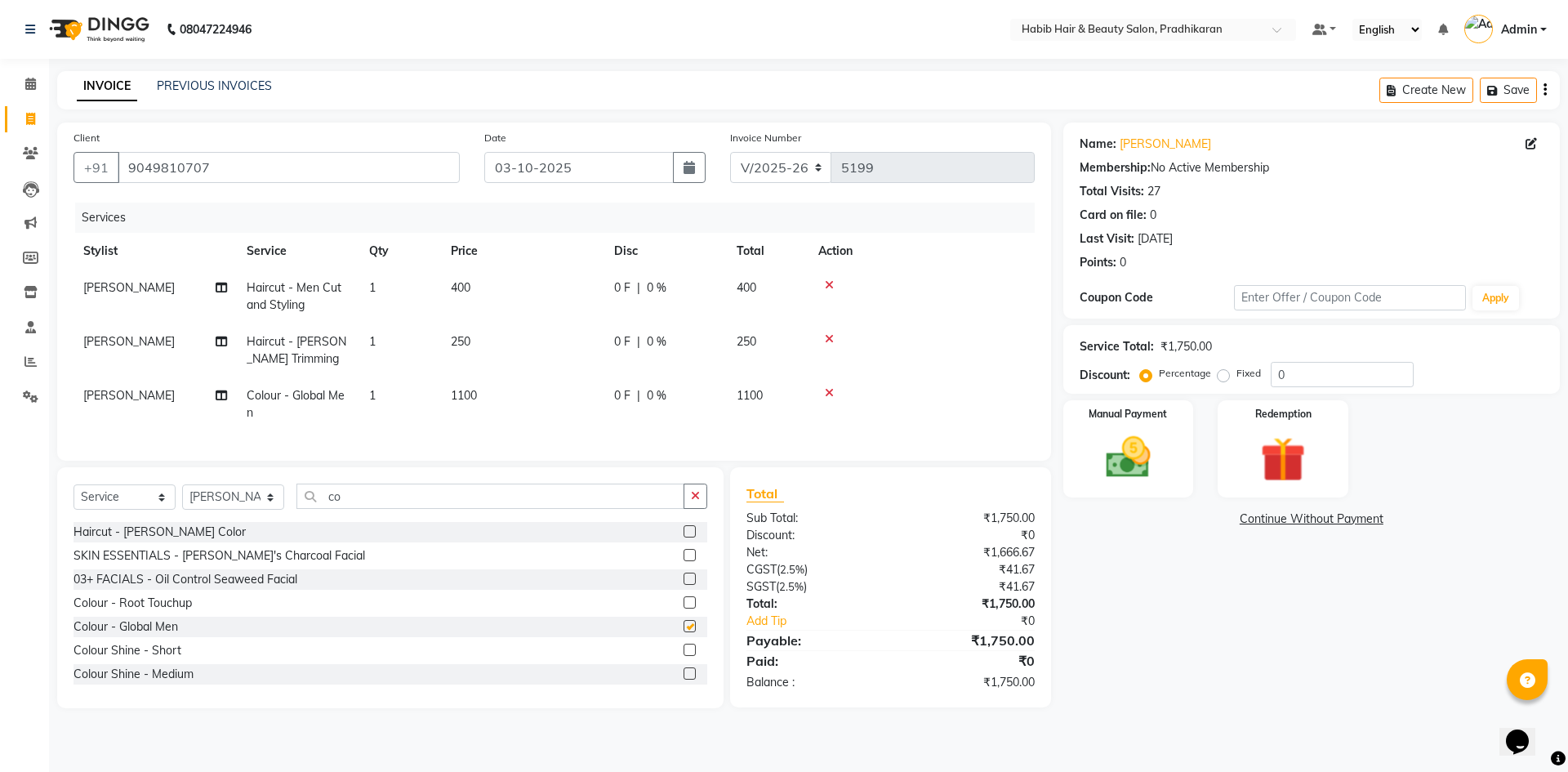
checkbox input "false"
click at [532, 403] on td "1100" at bounding box center [522, 404] width 163 height 54
select select "38177"
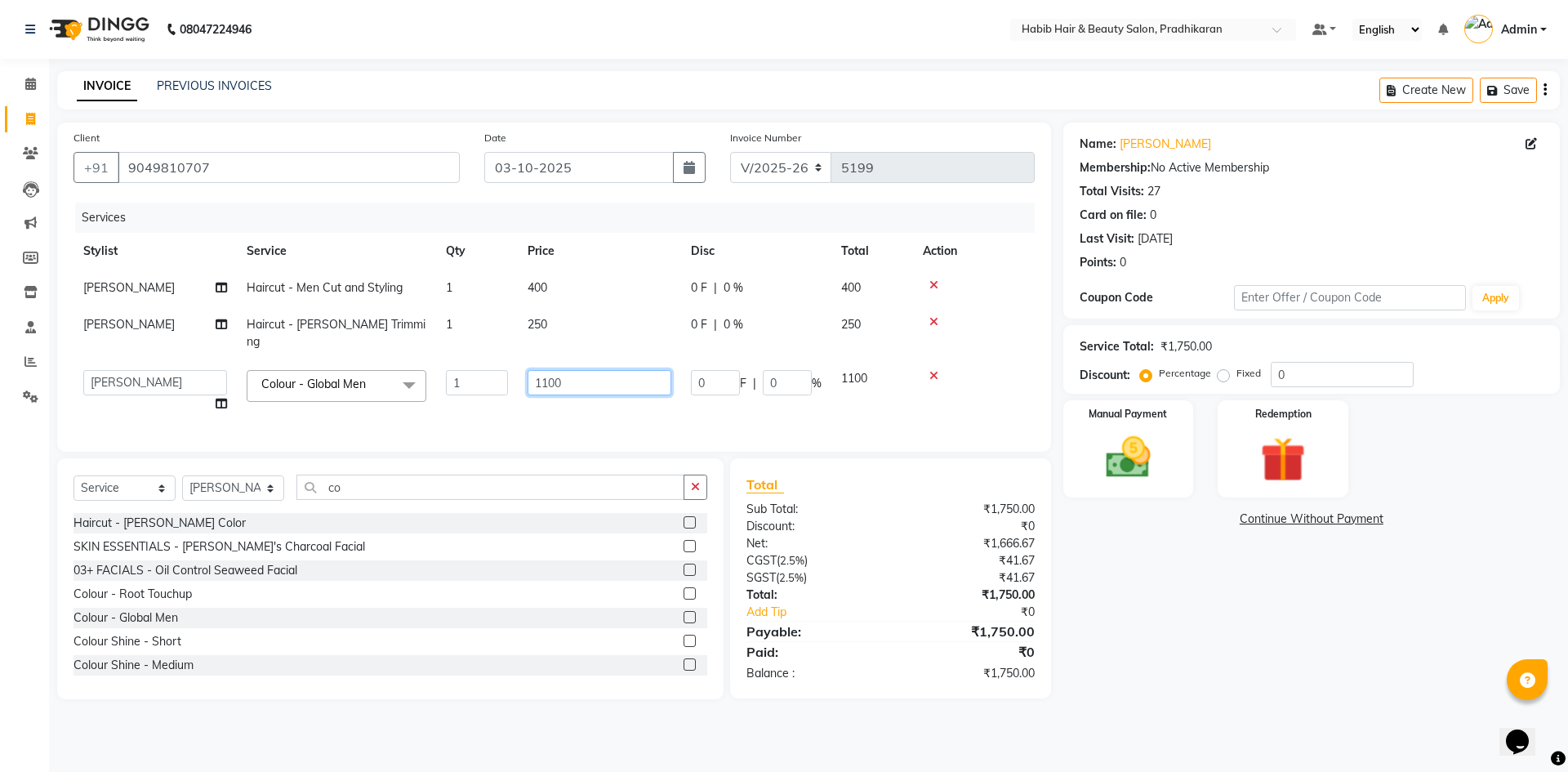
click at [583, 370] on input "1100" at bounding box center [599, 383] width 144 height 25
type input "1600"
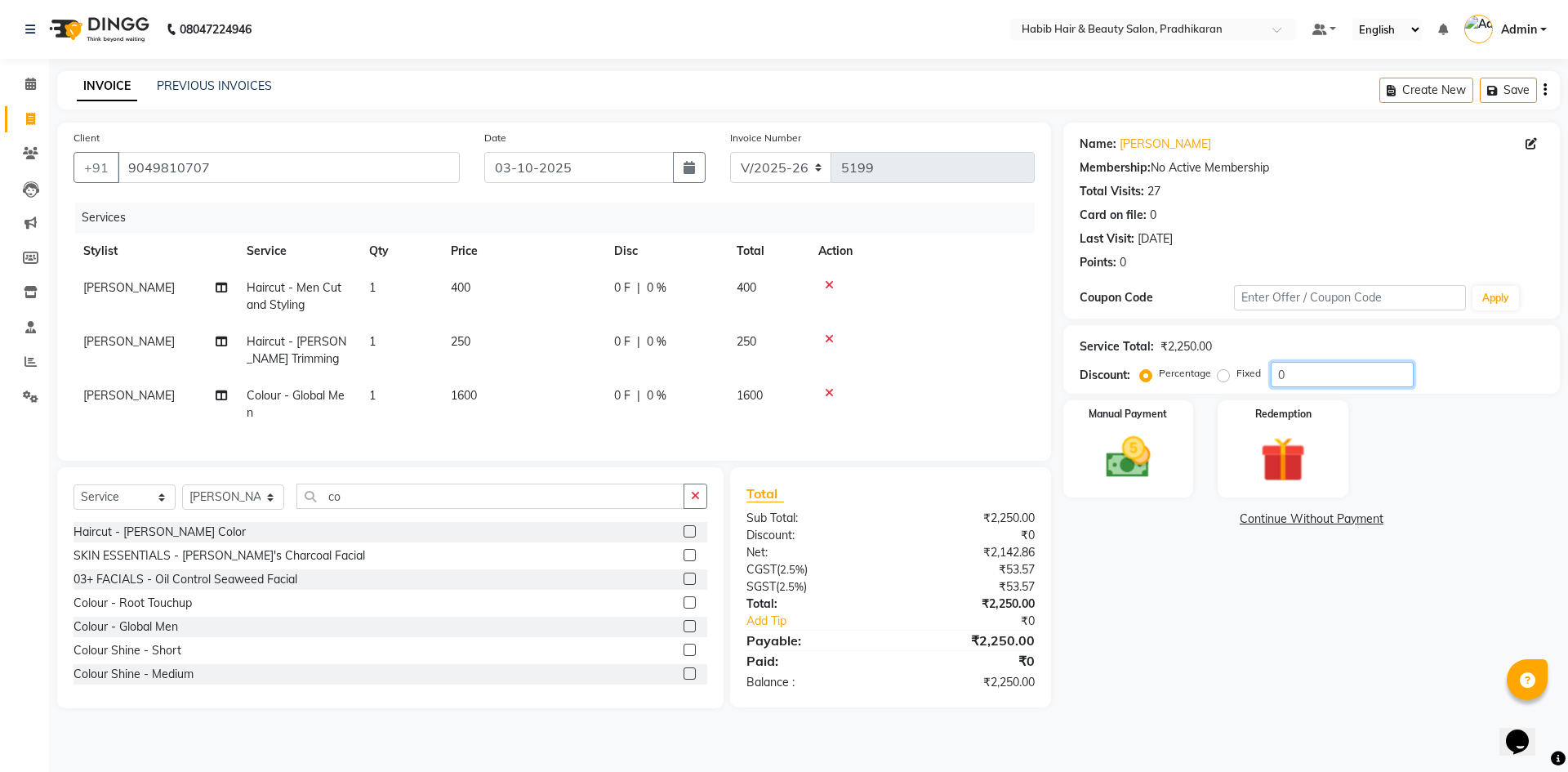
click at [1310, 369] on input "0" at bounding box center [1342, 375] width 143 height 25
type input "50"
click at [1111, 487] on div "Manual Payment" at bounding box center [1128, 448] width 136 height 101
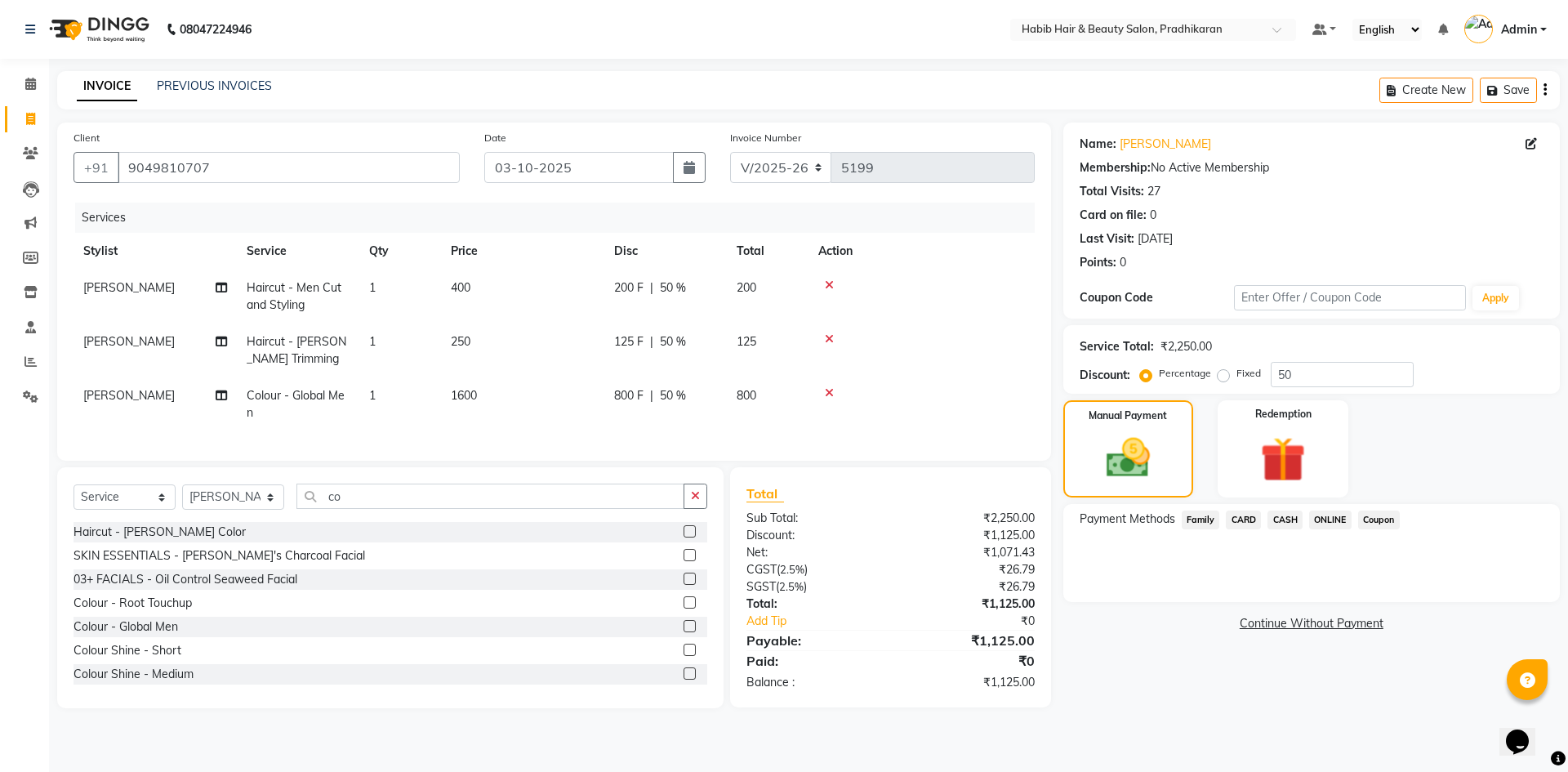
click at [1324, 522] on span "ONLINE" at bounding box center [1330, 520] width 42 height 19
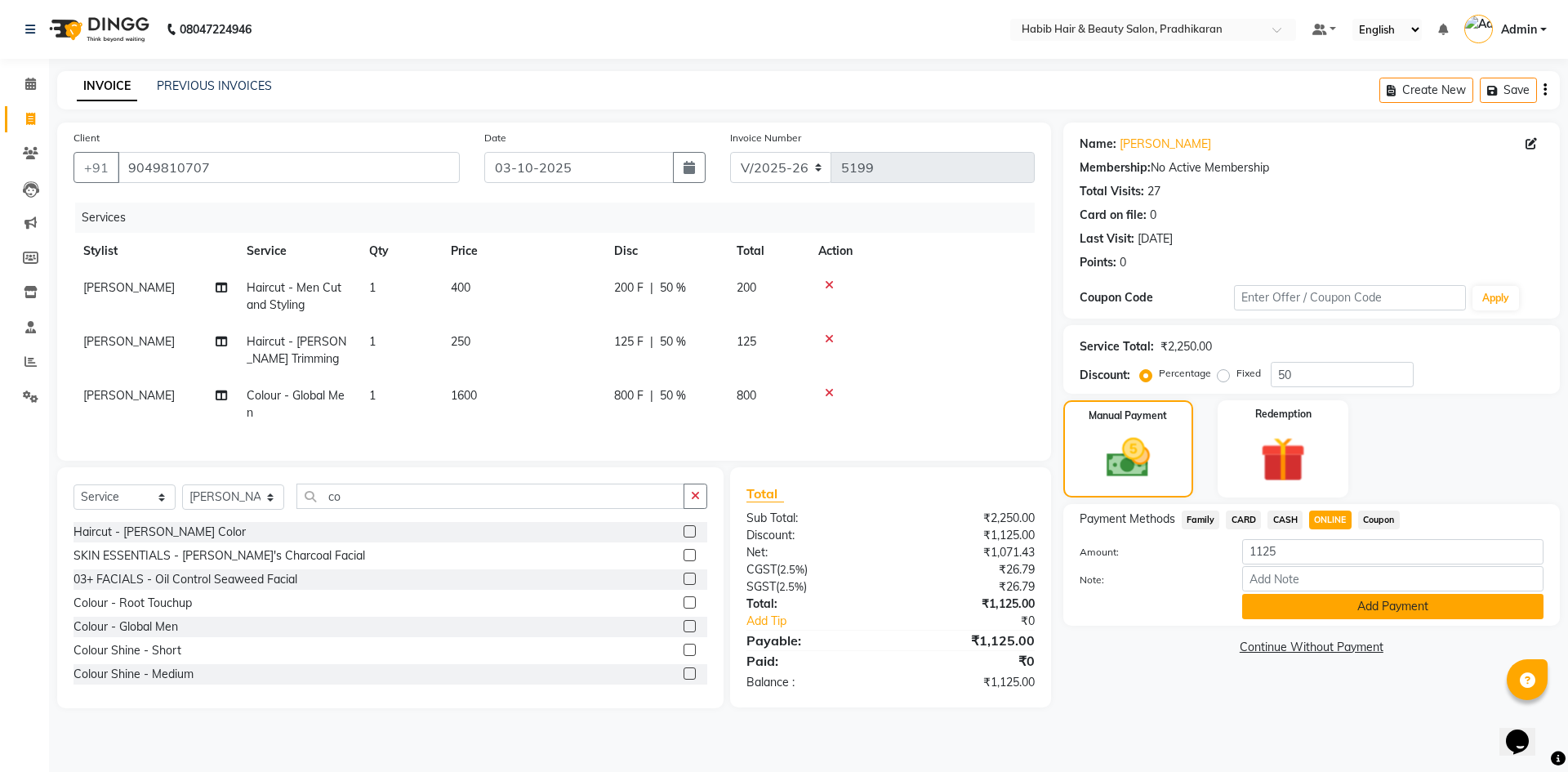
click at [1361, 600] on button "Add Payment" at bounding box center [1393, 607] width 301 height 25
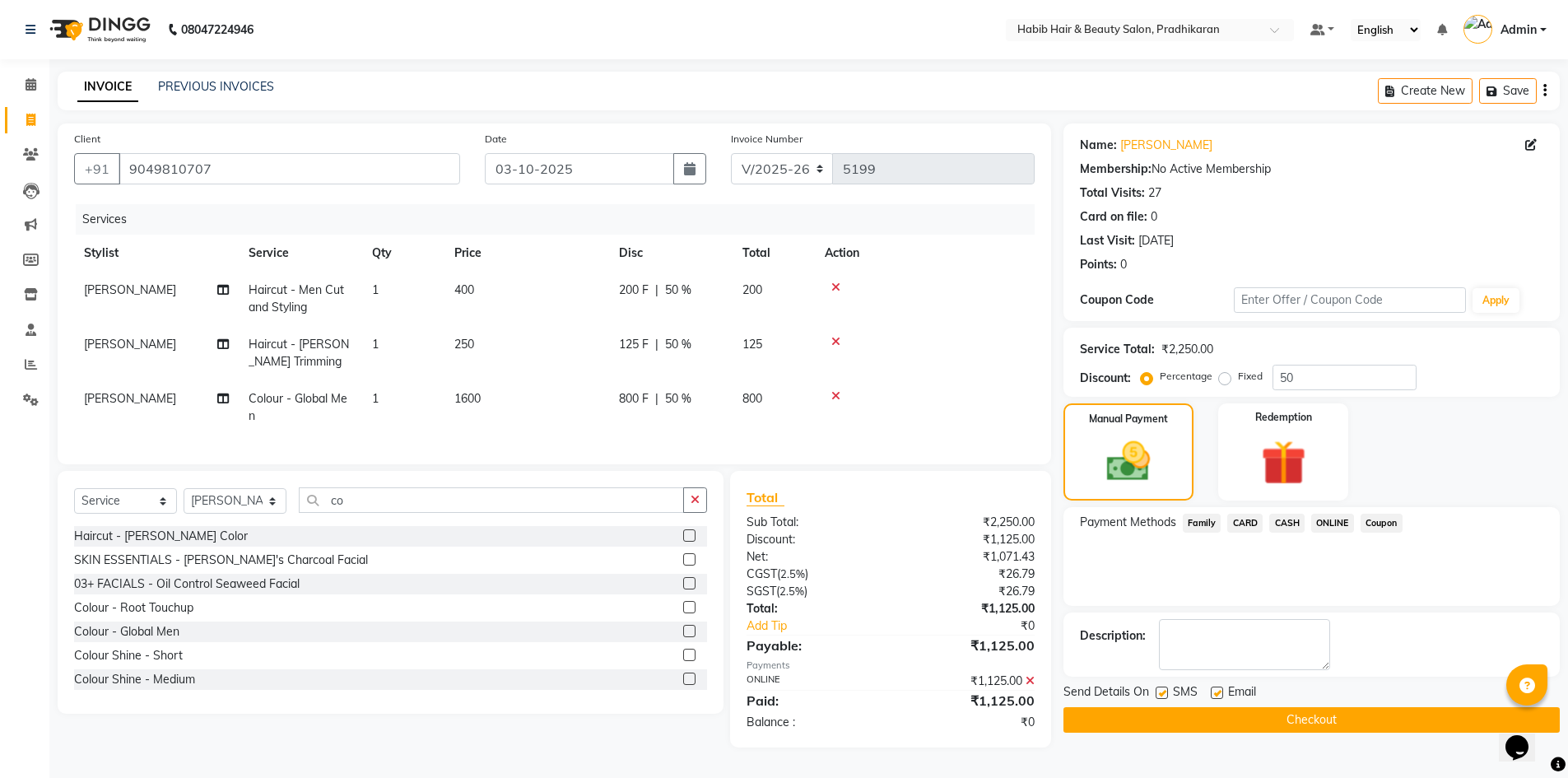
click at [1376, 721] on button "Checkout" at bounding box center [1312, 720] width 497 height 26
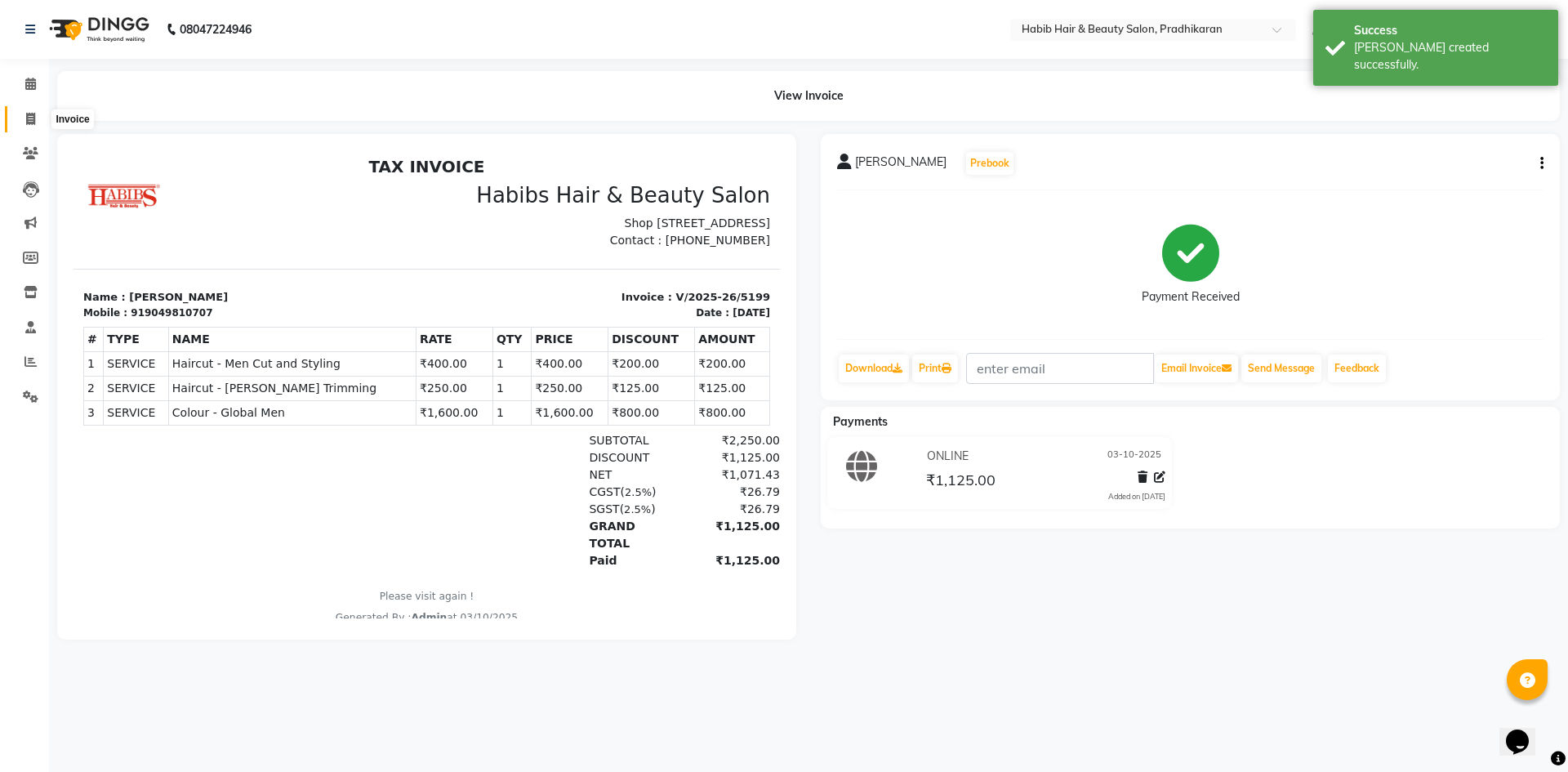
click at [28, 122] on icon at bounding box center [30, 118] width 9 height 13
select select "5583"
select select "service"
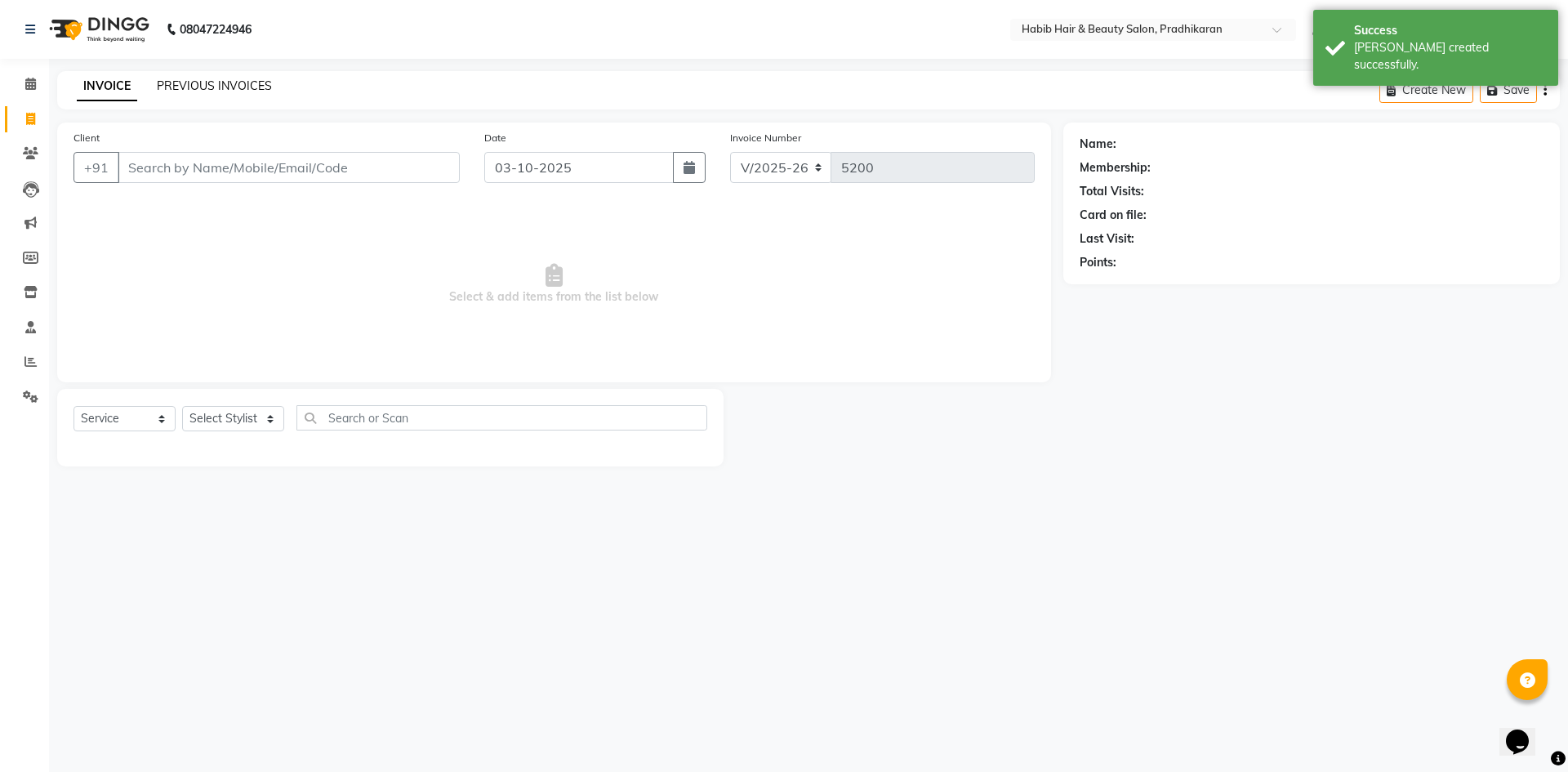
click at [258, 78] on link "PREVIOUS INVOICES" at bounding box center [214, 85] width 115 height 15
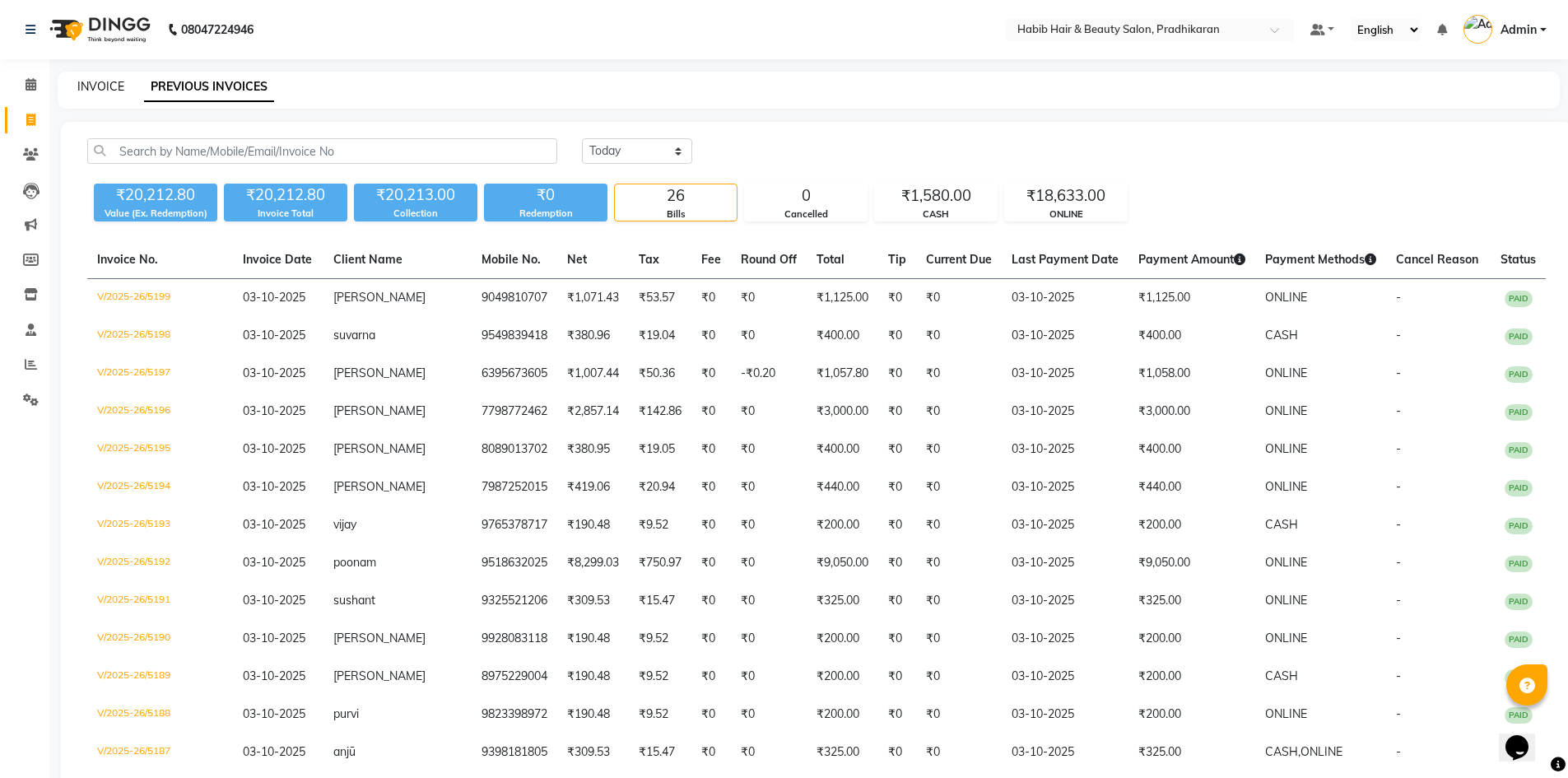
click at [89, 89] on link "INVOICE" at bounding box center [101, 86] width 47 height 15
select select "5583"
select select "service"
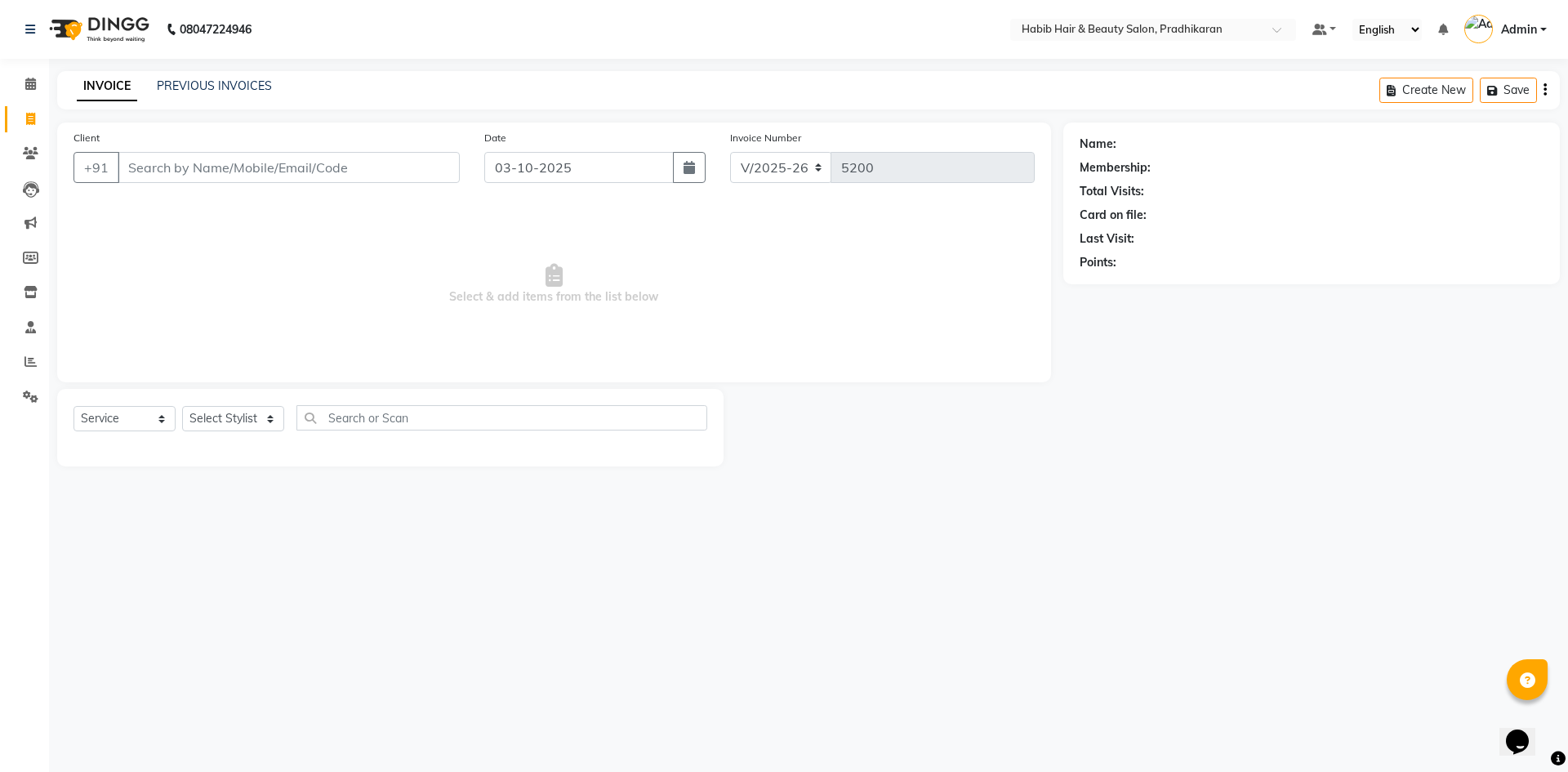
click at [194, 171] on input "Client" at bounding box center [289, 167] width 342 height 31
click at [216, 86] on link "PREVIOUS INVOICES" at bounding box center [214, 85] width 115 height 15
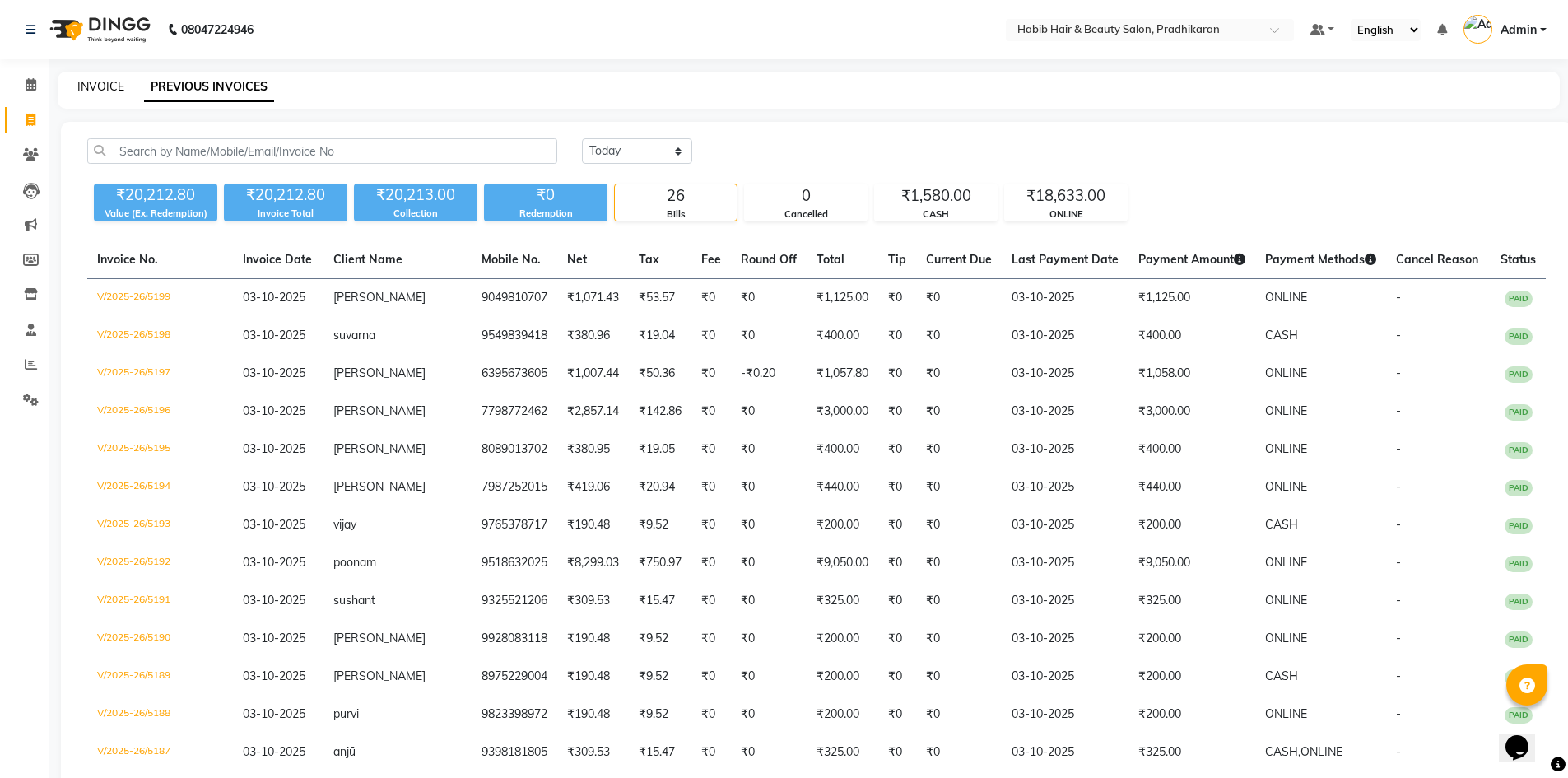
click at [93, 90] on link "INVOICE" at bounding box center [101, 86] width 47 height 15
select select "service"
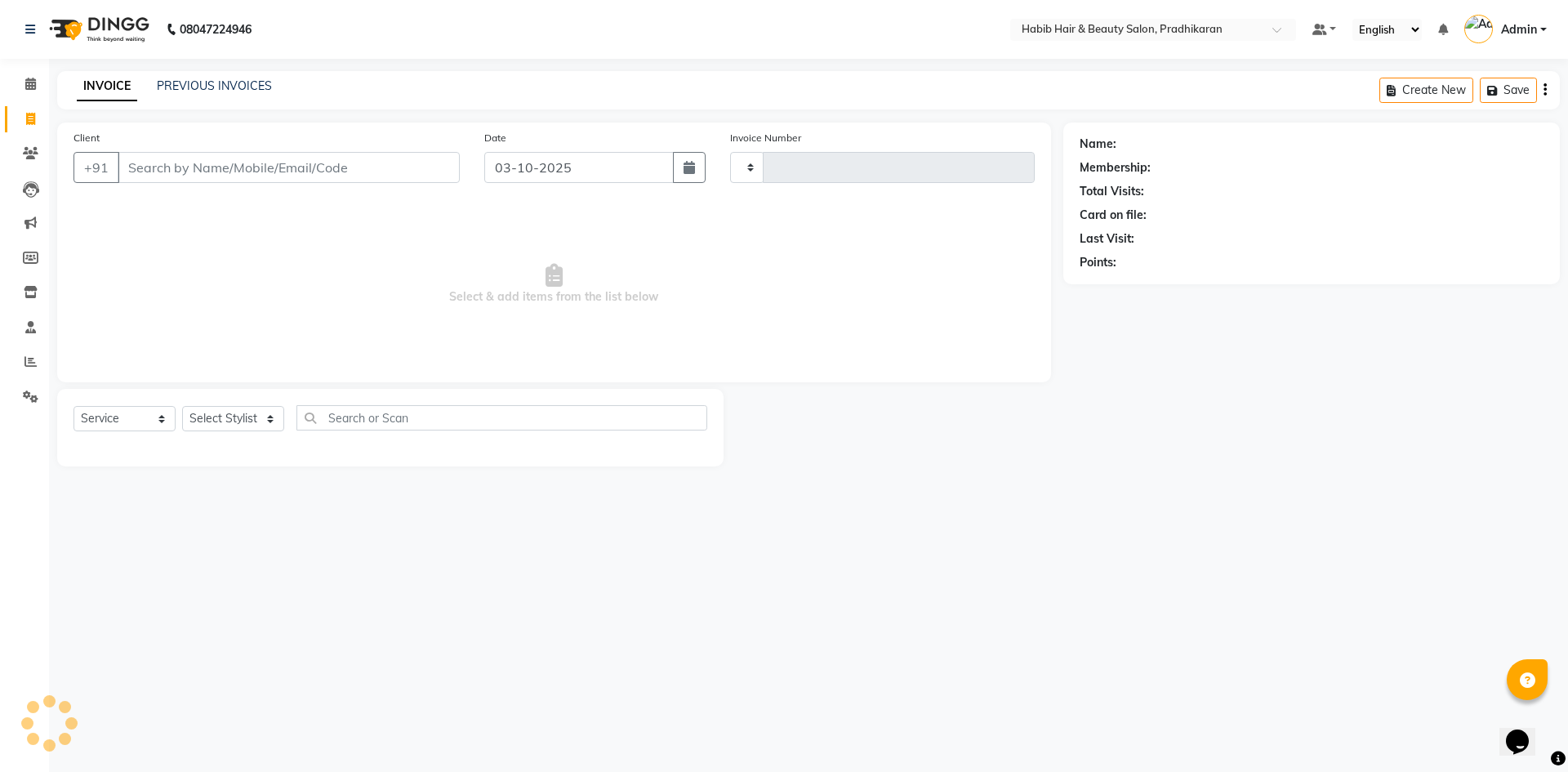
type input "5200"
select select "5583"
click at [171, 163] on input "Client" at bounding box center [289, 167] width 342 height 31
